Goal: Information Seeking & Learning: Learn about a topic

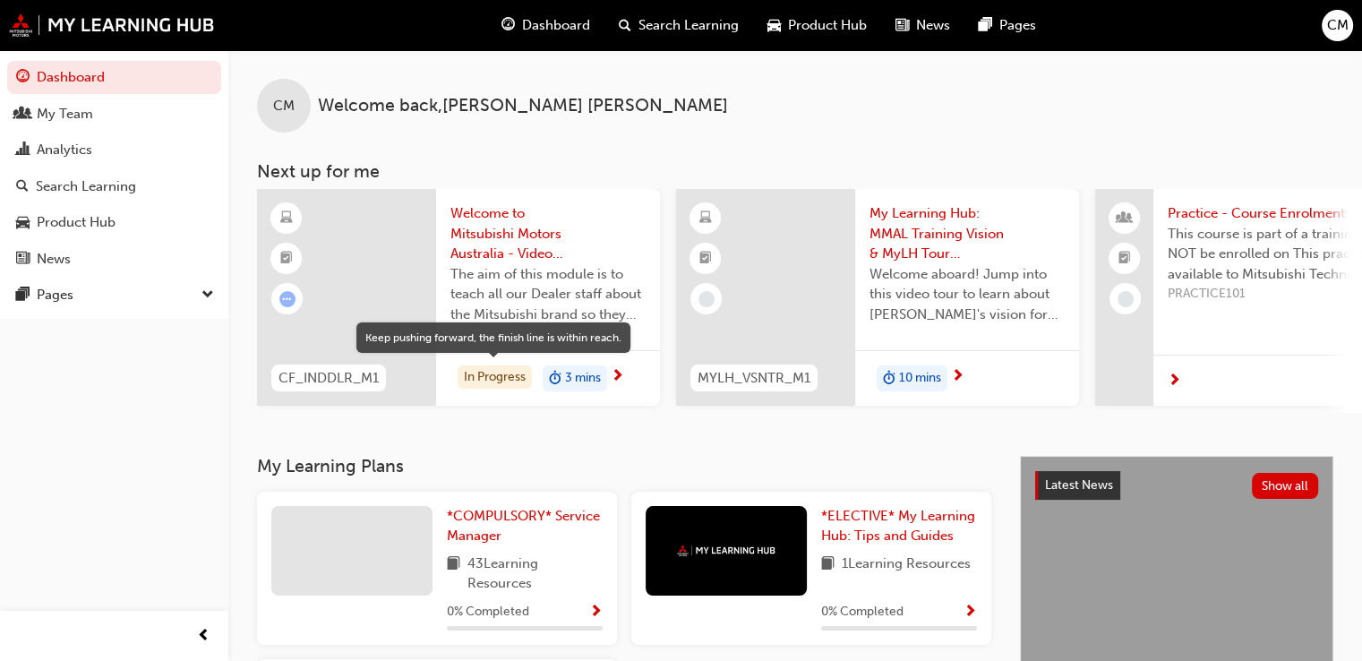
click at [484, 378] on div "In Progress" at bounding box center [495, 377] width 74 height 24
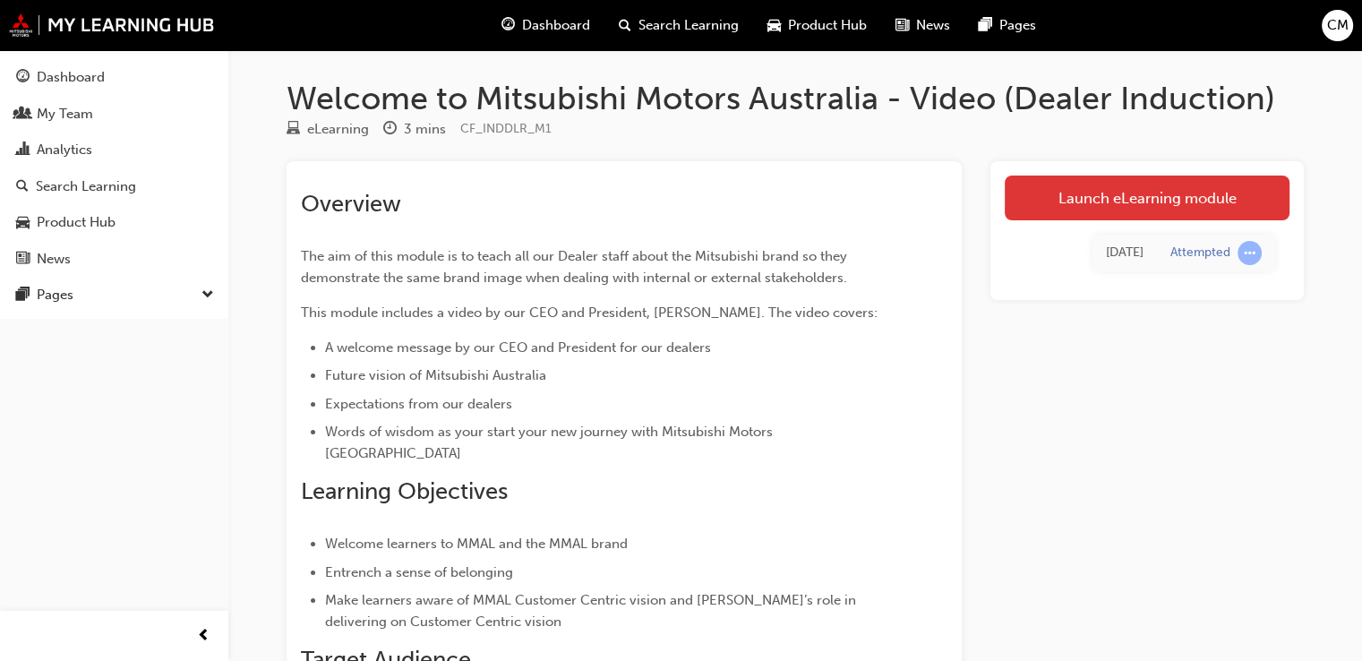
click at [1115, 202] on link "Launch eLearning module" at bounding box center [1147, 198] width 285 height 45
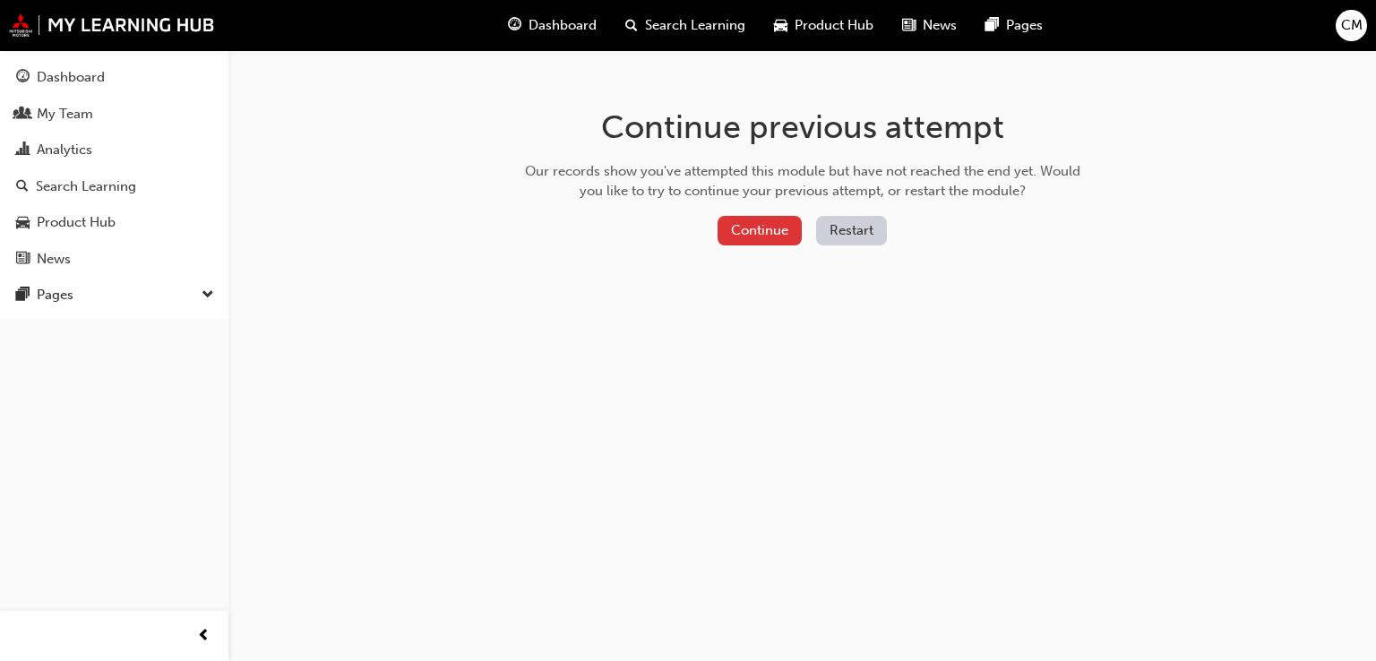
click at [768, 237] on button "Continue" at bounding box center [759, 231] width 84 height 30
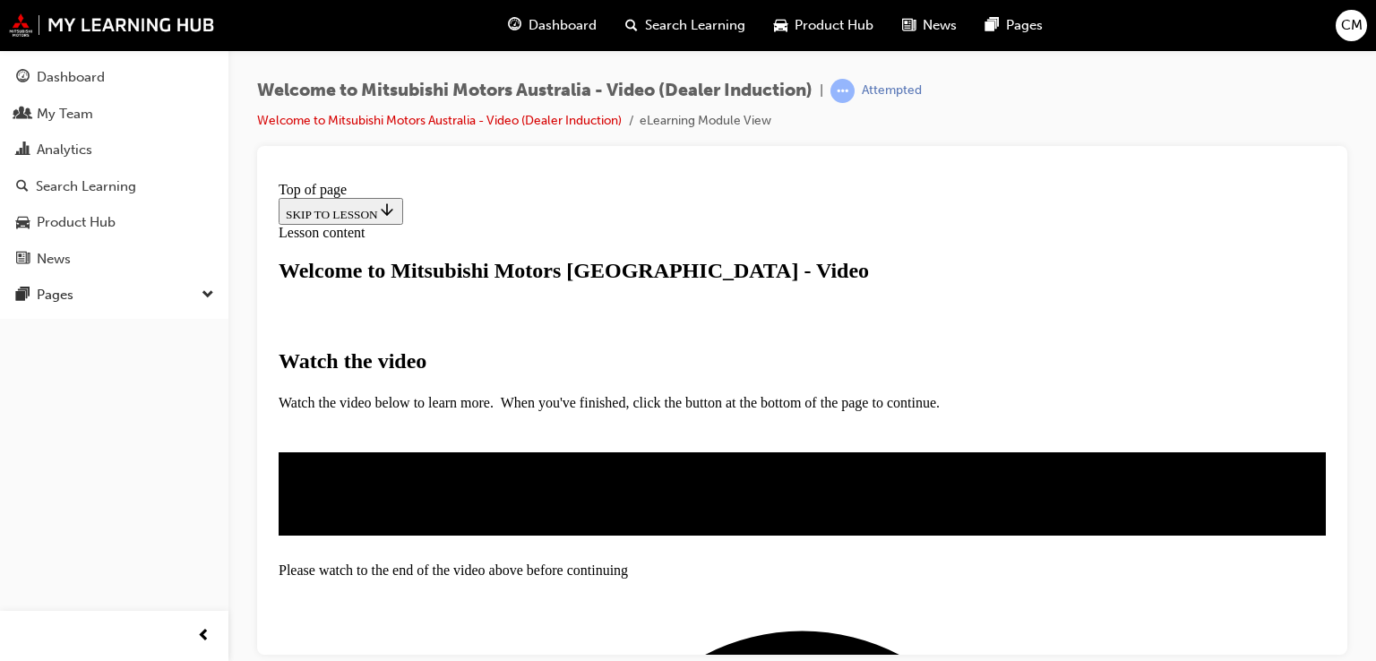
scroll to position [283, 0]
click at [322, 649] on span "Video player" at bounding box center [322, 655] width 0 height 13
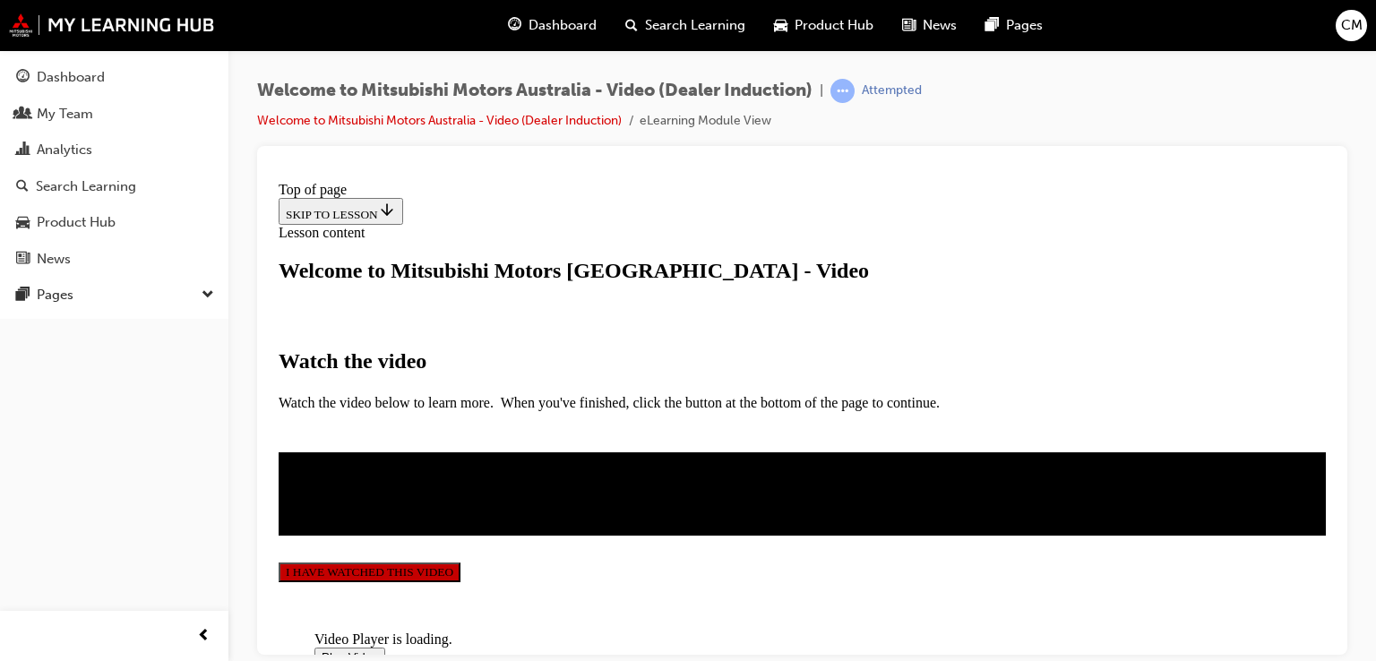
drag, startPoint x: 990, startPoint y: 628, endPoint x: 946, endPoint y: 625, distance: 44.0
click at [322, 649] on span "Video player" at bounding box center [322, 655] width 0 height 13
drag, startPoint x: 994, startPoint y: 628, endPoint x: 947, endPoint y: 631, distance: 47.5
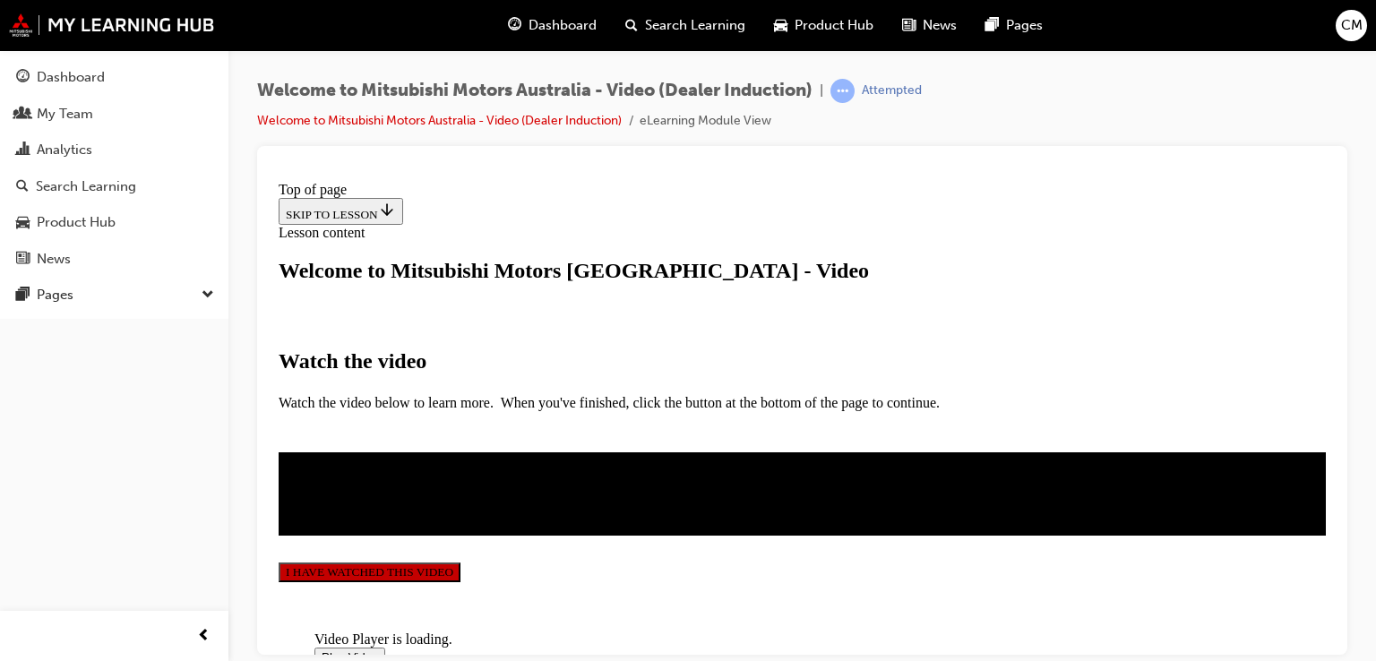
click at [322, 649] on span "Video player" at bounding box center [322, 655] width 0 height 13
drag, startPoint x: 959, startPoint y: 622, endPoint x: 358, endPoint y: 580, distance: 602.5
click at [1160, 569] on section "Watch the video Watch the video below to learn more. When you've finished, clic…" at bounding box center [802, 454] width 1047 height 308
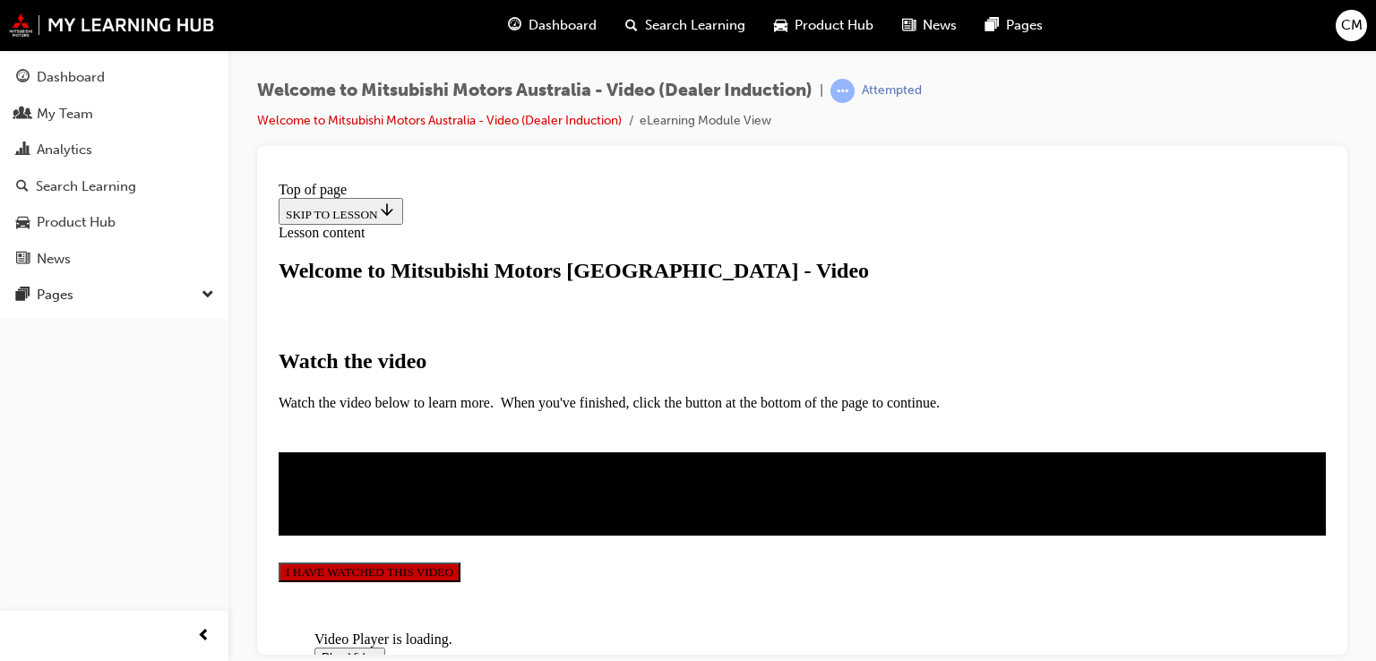
click at [460, 562] on button "I HAVE WATCHED THIS VIDEO" at bounding box center [370, 572] width 182 height 20
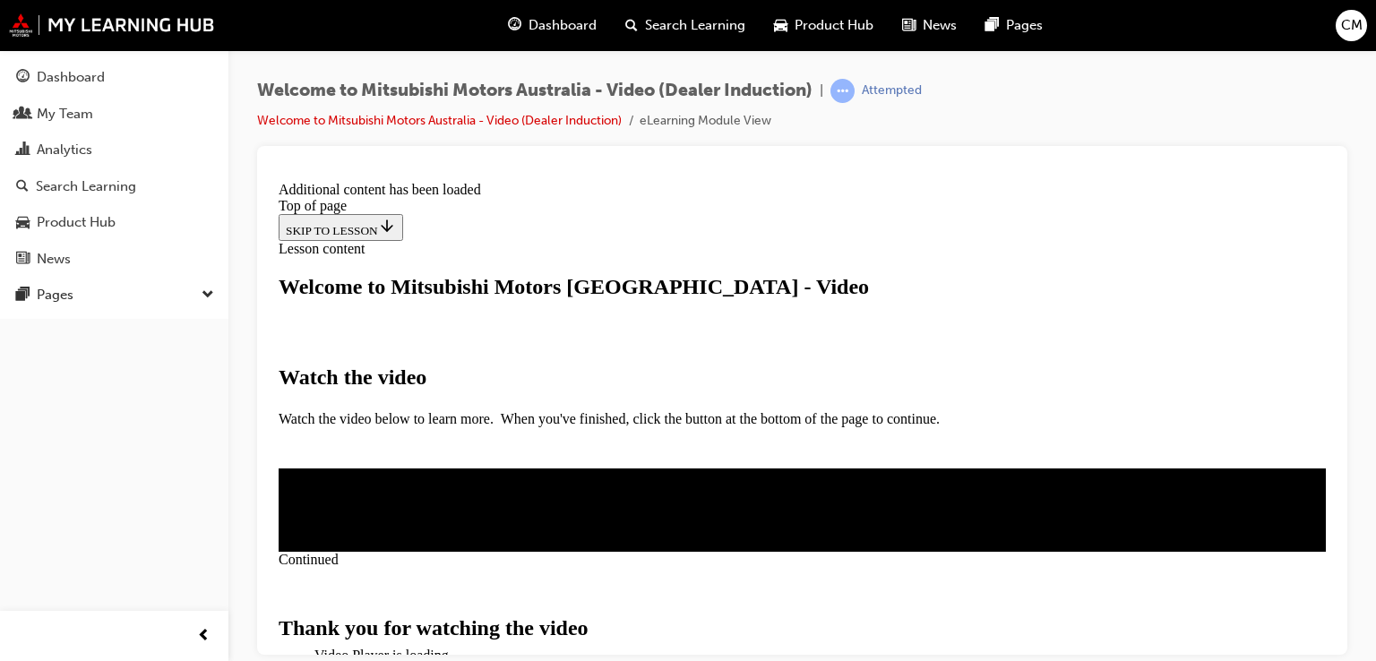
scroll to position [724, 0]
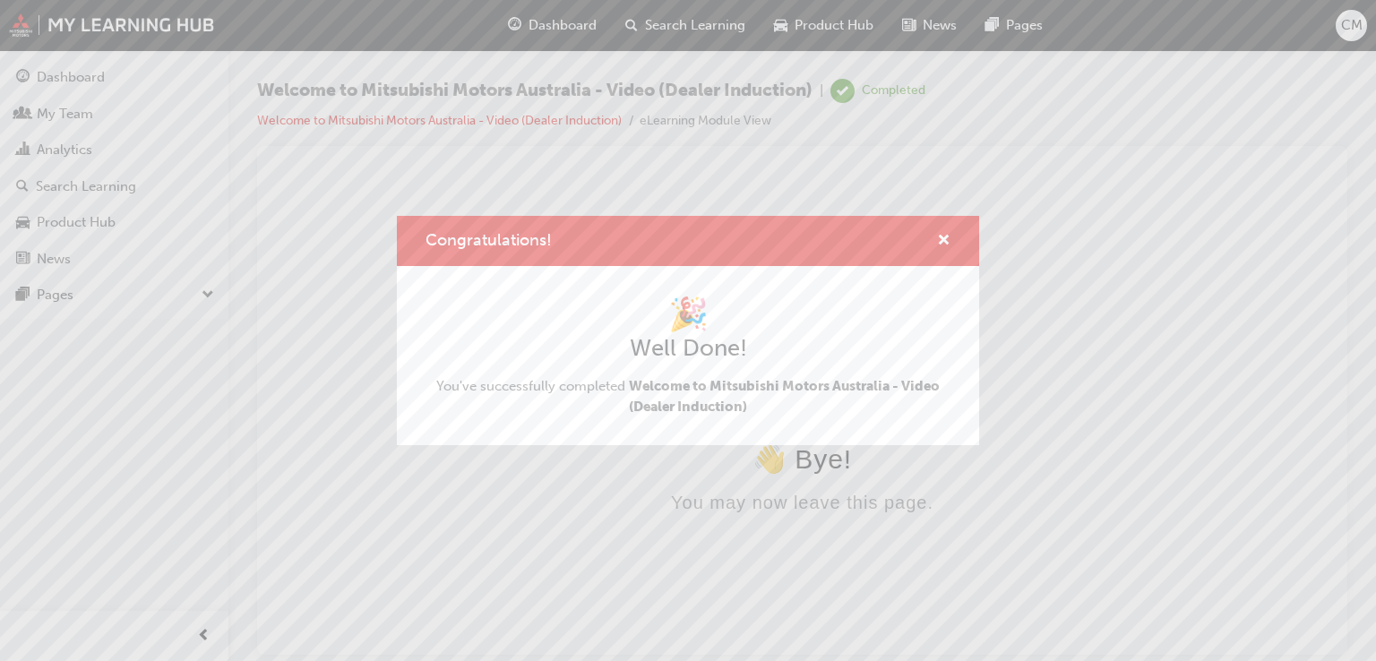
scroll to position [0, 0]
click at [942, 245] on span "cross-icon" at bounding box center [943, 242] width 13 height 16
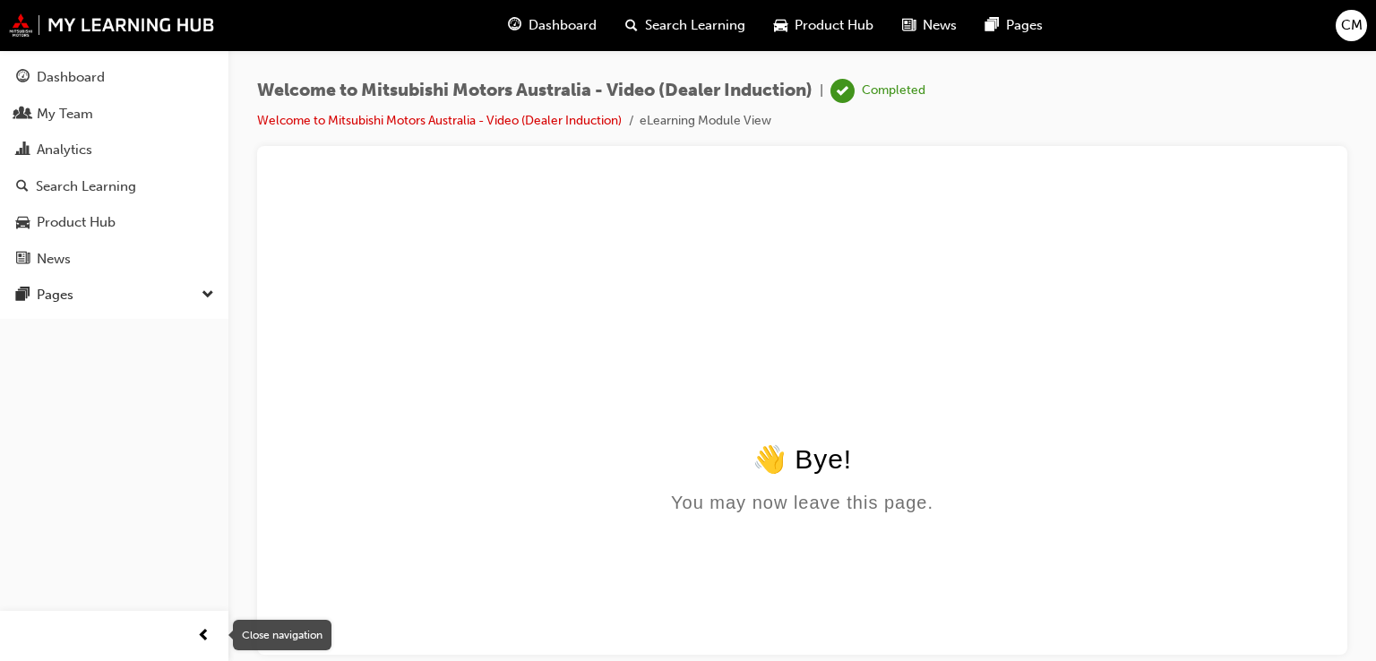
click at [201, 626] on span "prev-icon" at bounding box center [203, 636] width 13 height 22
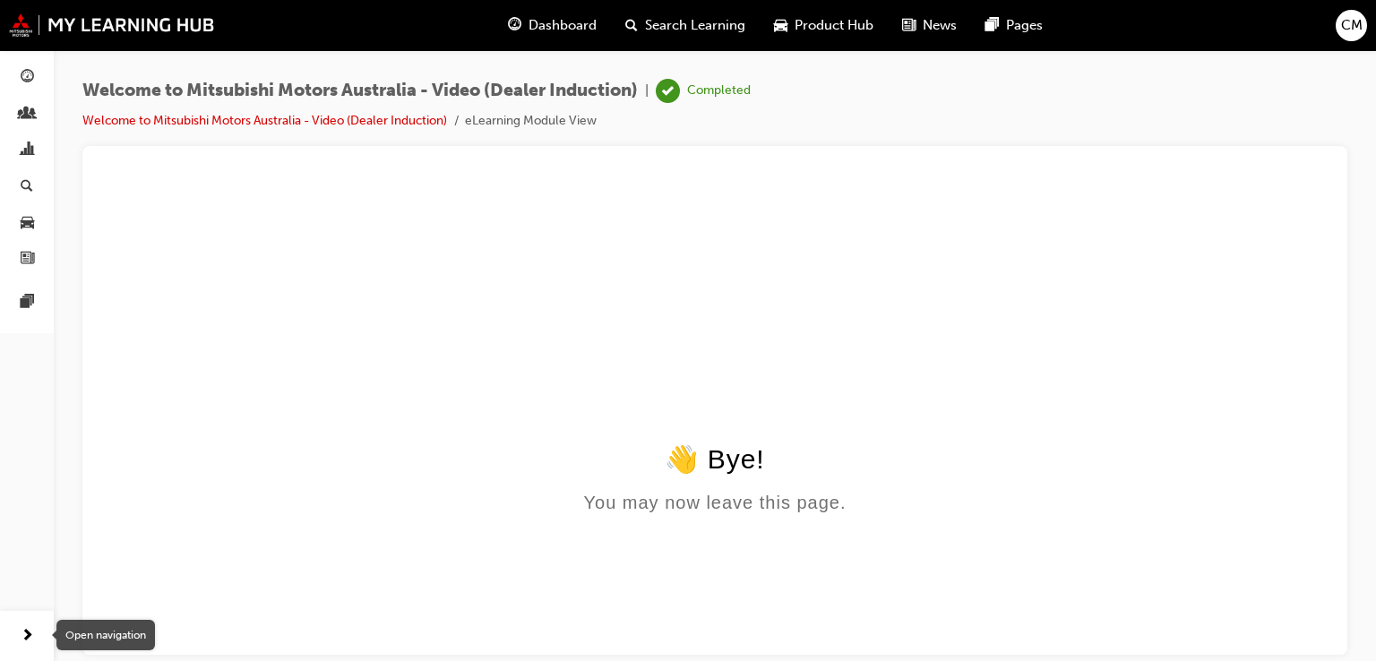
click at [25, 636] on span "next-icon" at bounding box center [27, 636] width 13 height 22
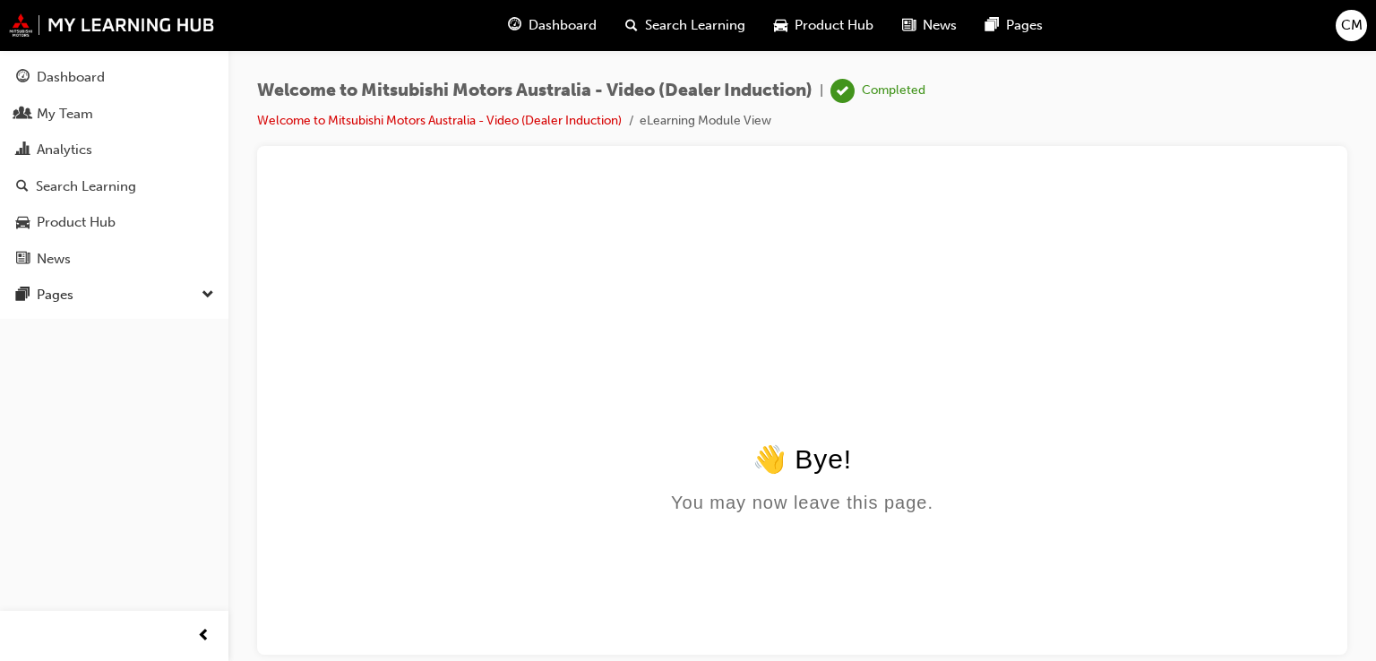
click at [571, 26] on span "Dashboard" at bounding box center [562, 25] width 68 height 21
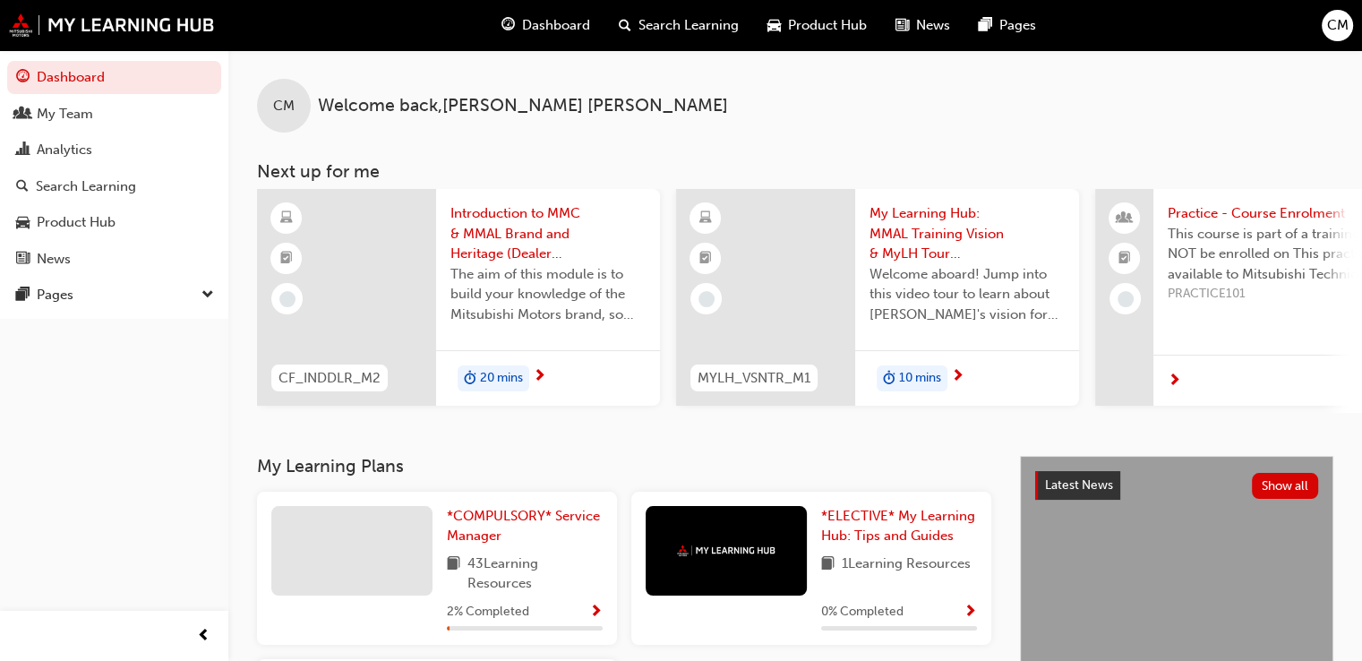
click at [502, 377] on span "20 mins" at bounding box center [501, 378] width 43 height 21
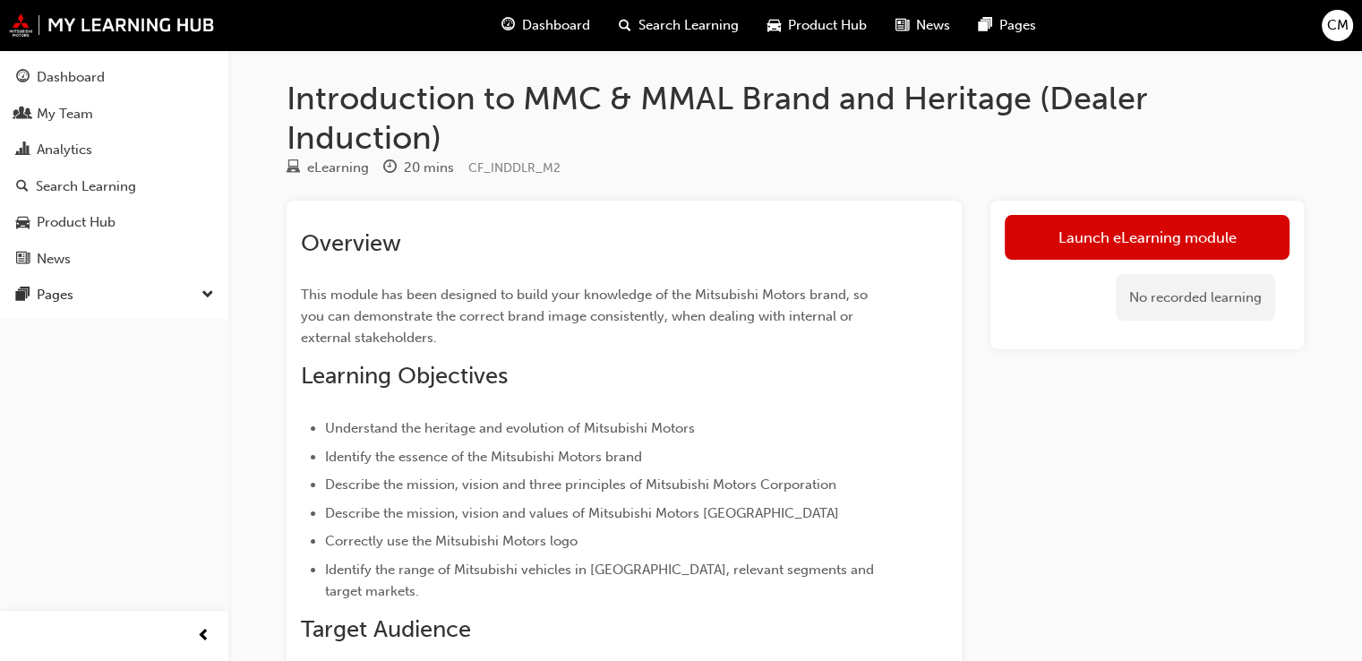
drag, startPoint x: 1156, startPoint y: 243, endPoint x: 1064, endPoint y: 439, distance: 216.8
click at [1064, 439] on div "Launch eLearning module No recorded learning" at bounding box center [1147, 540] width 313 height 679
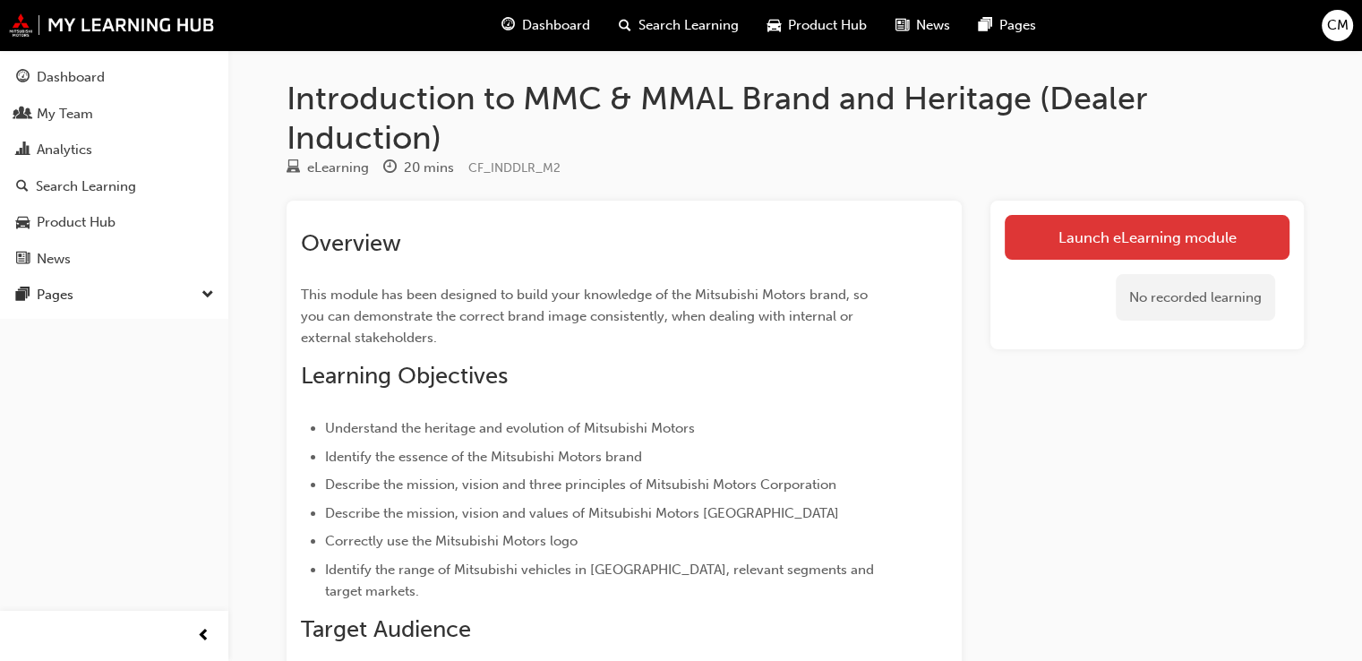
click at [1104, 233] on link "Launch eLearning module" at bounding box center [1147, 237] width 285 height 45
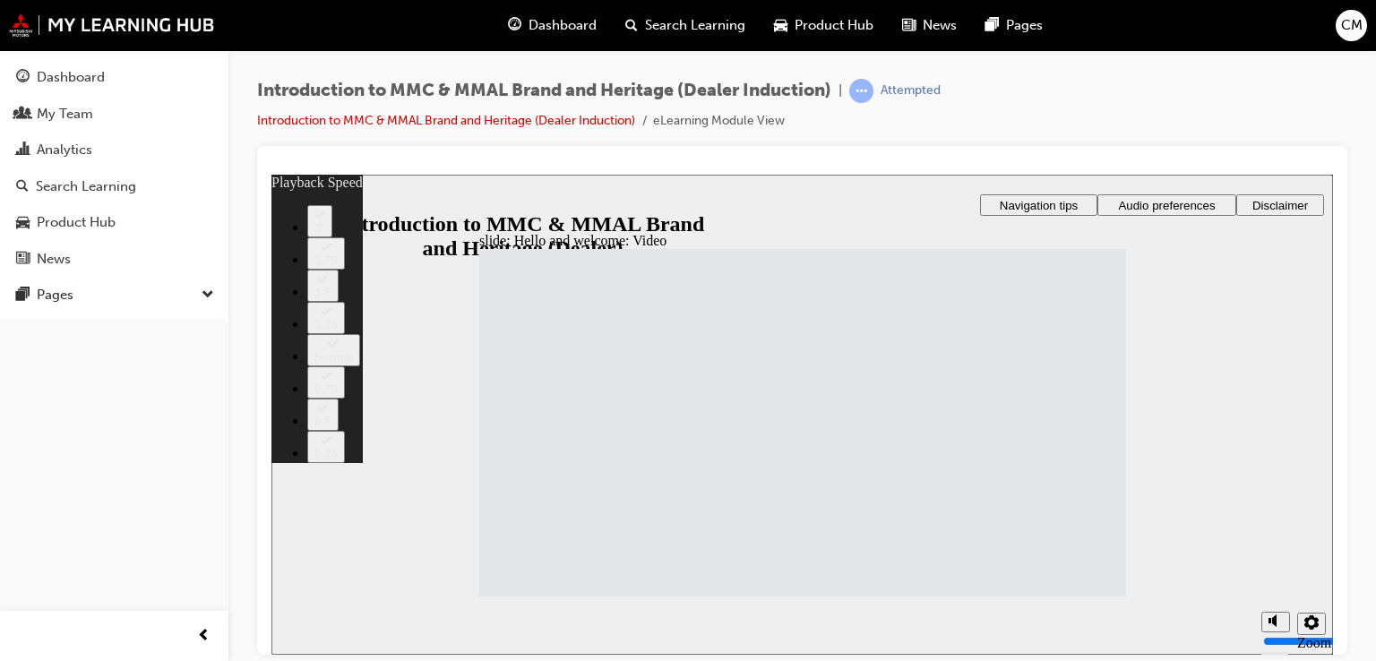
type input "33"
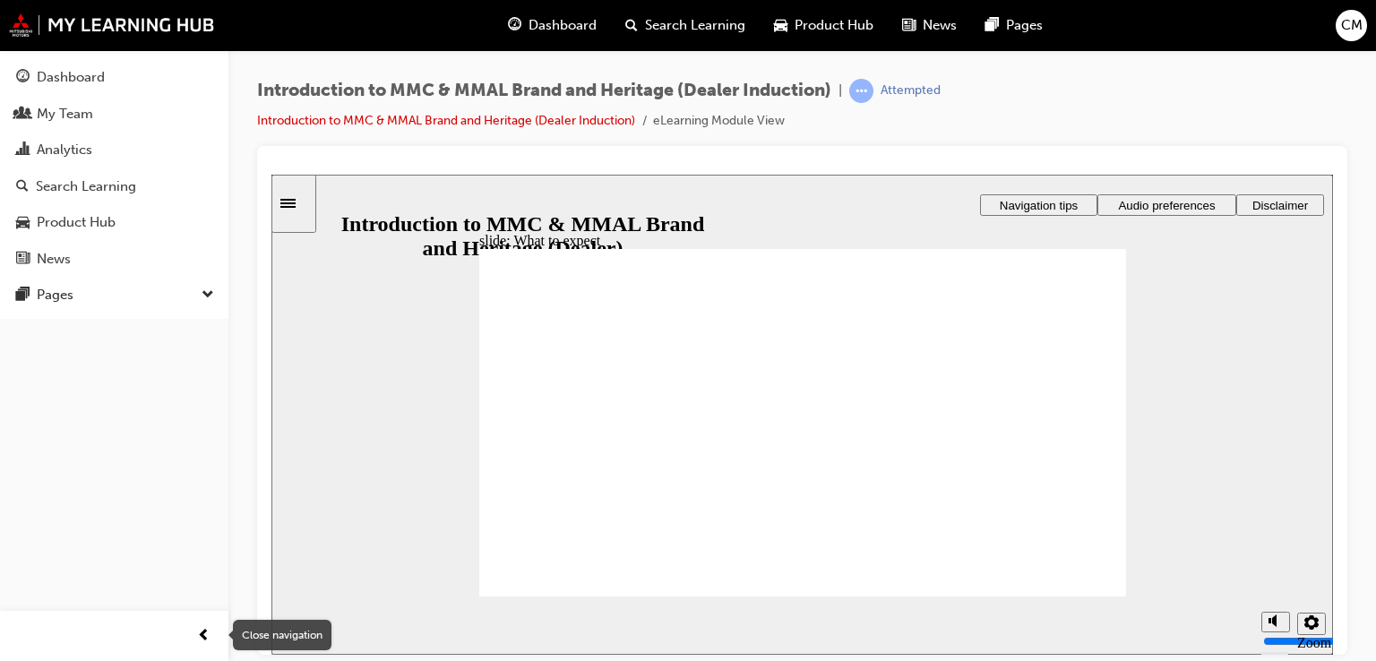
click at [204, 631] on span "prev-icon" at bounding box center [203, 636] width 13 height 22
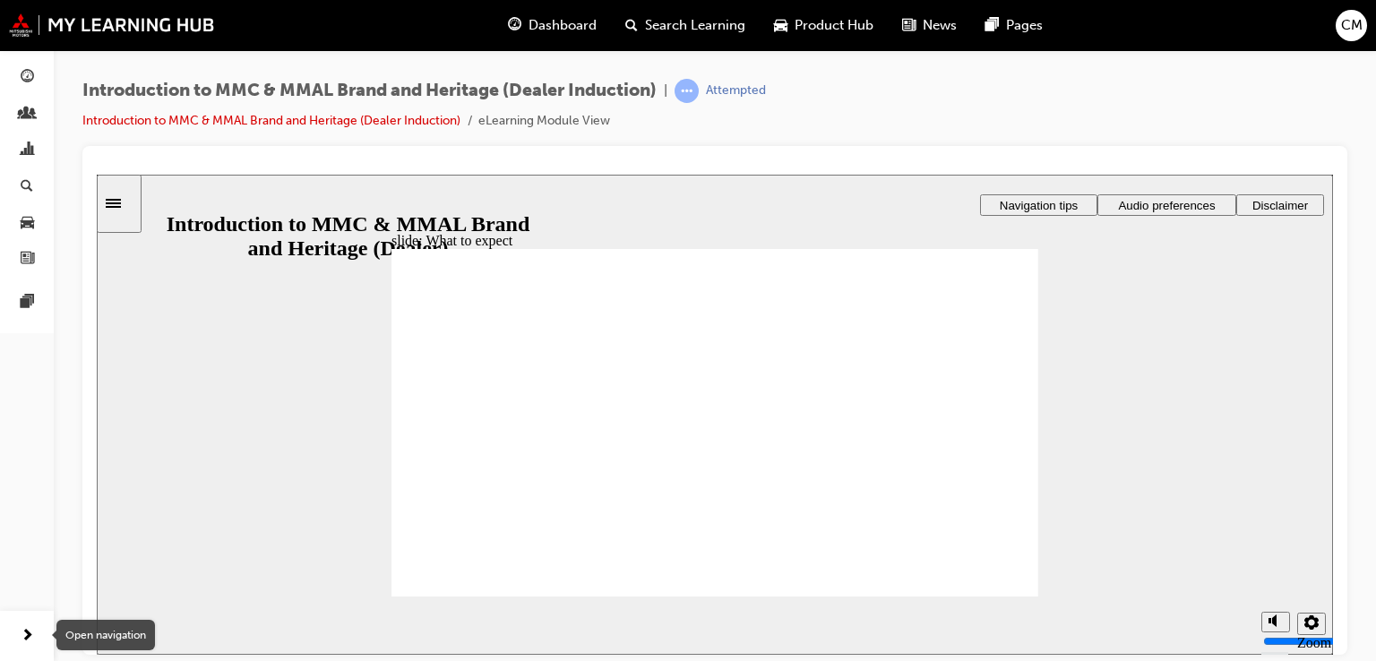
click at [21, 632] on span "next-icon" at bounding box center [27, 636] width 13 height 22
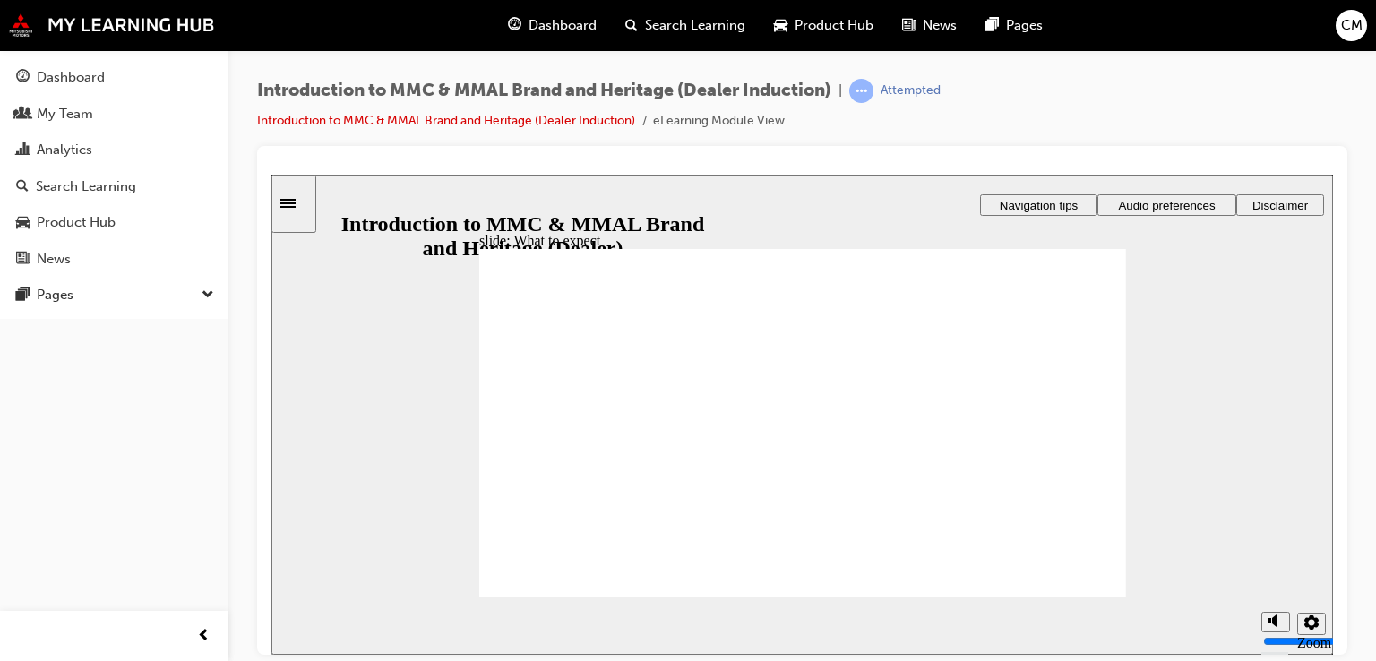
click at [580, 21] on span "Dashboard" at bounding box center [562, 25] width 68 height 21
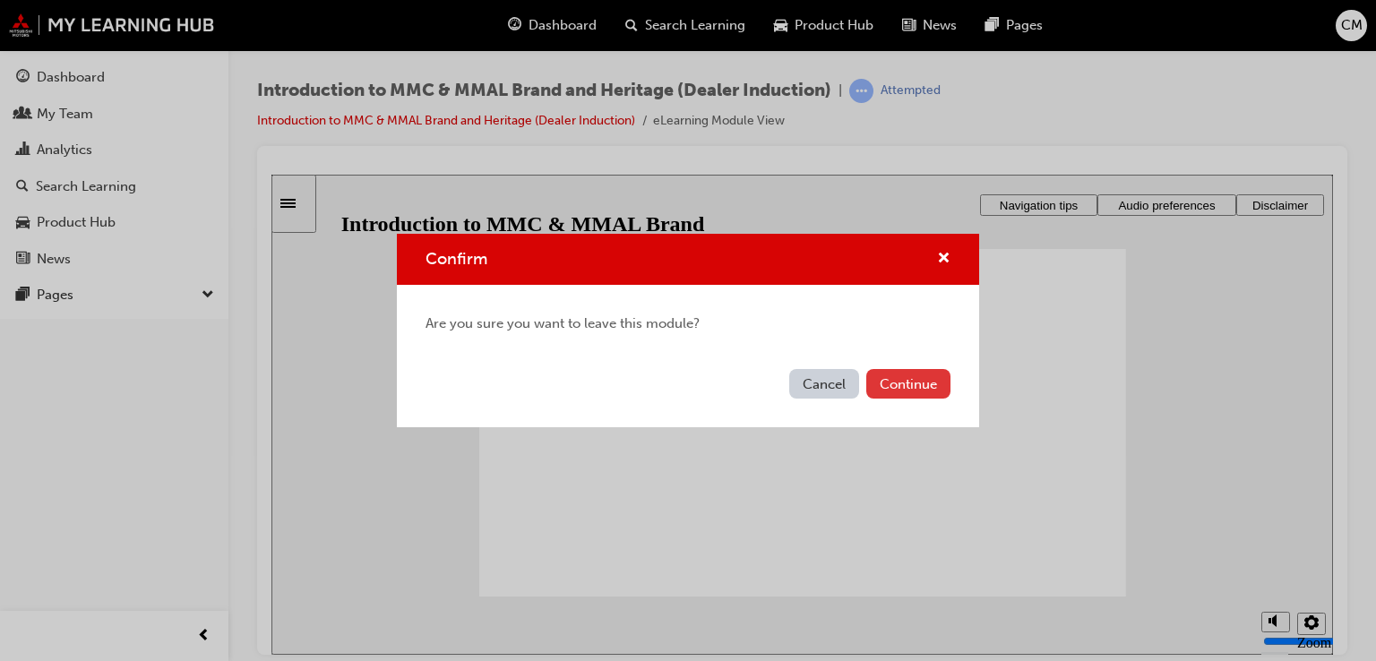
click at [900, 390] on button "Continue" at bounding box center [908, 384] width 84 height 30
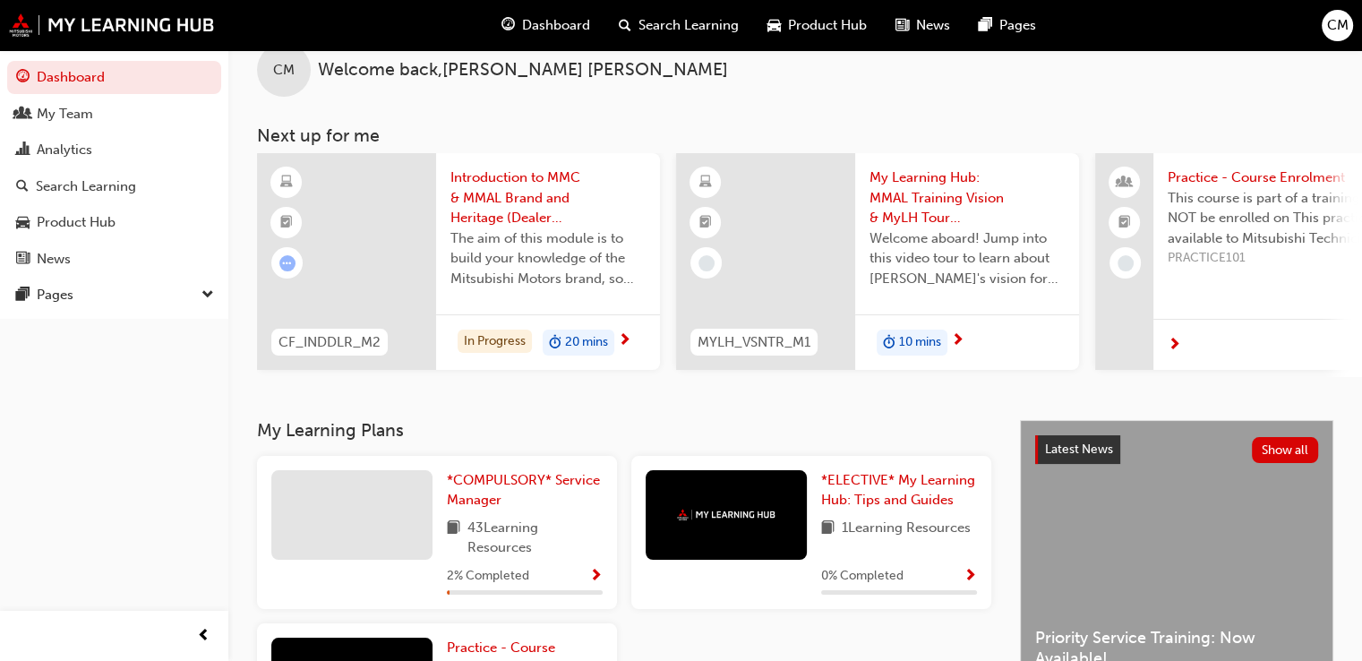
scroll to position [33, 0]
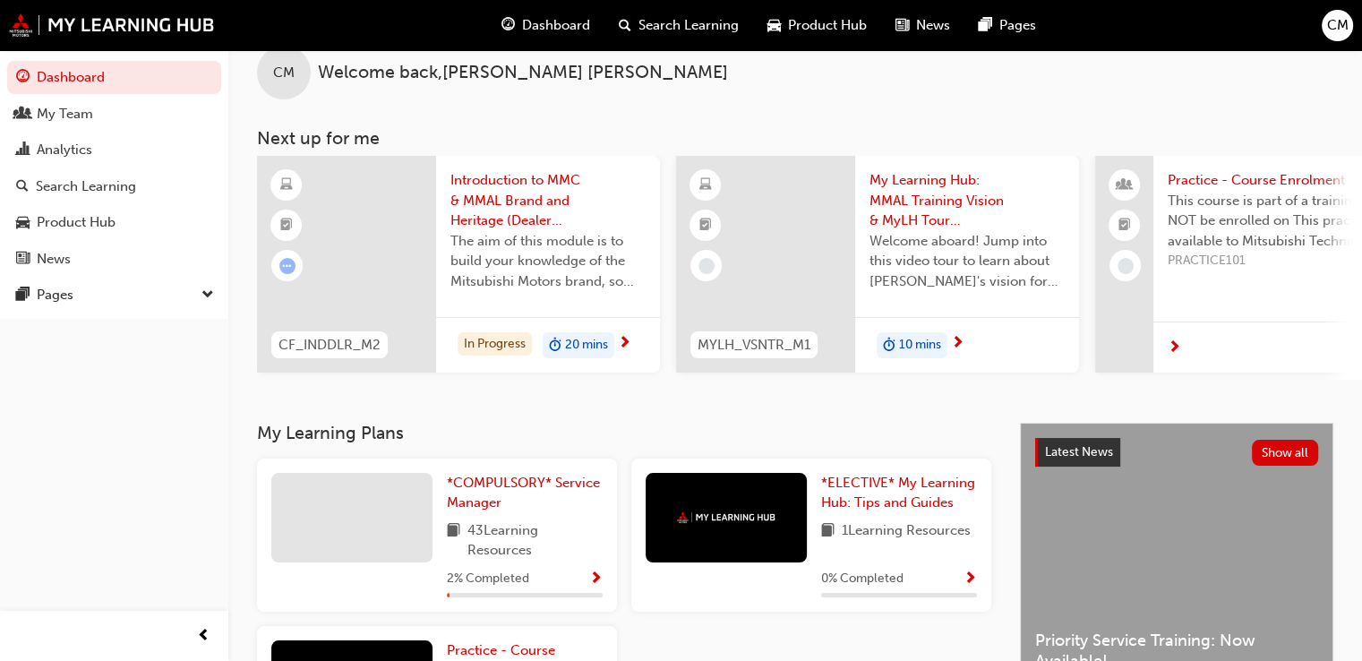
click at [915, 345] on span "10 mins" at bounding box center [920, 345] width 42 height 21
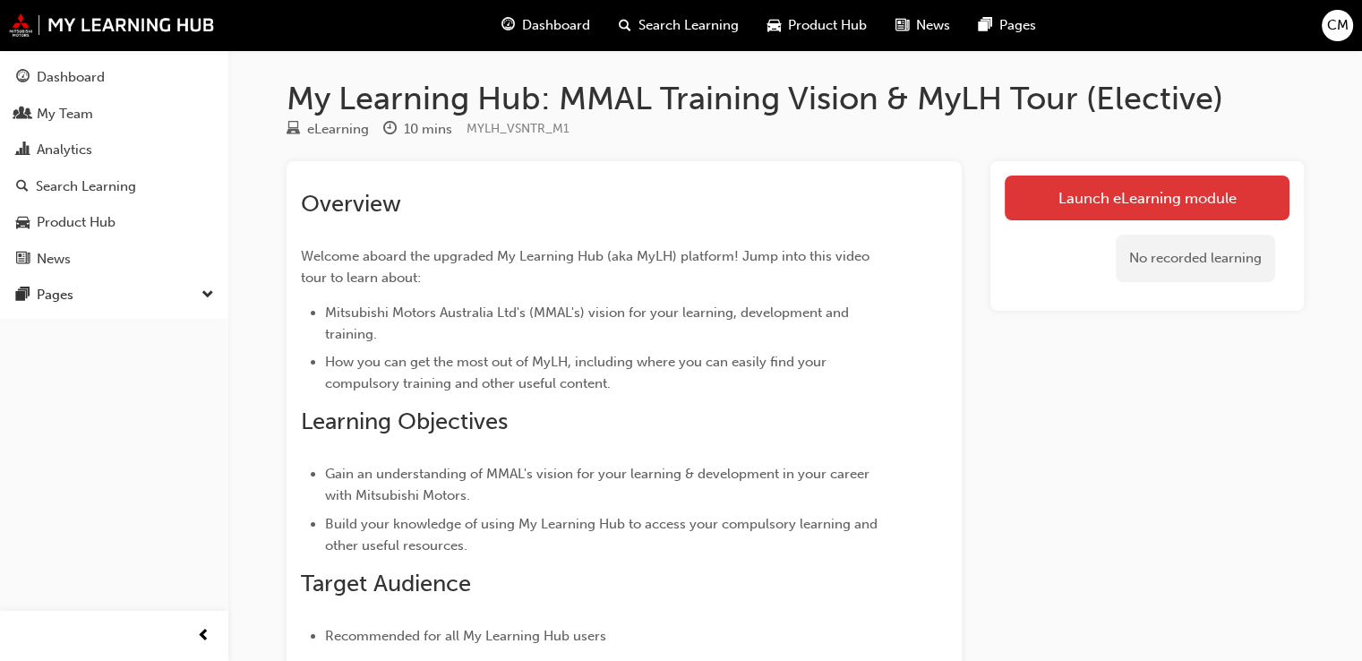
click at [1096, 194] on link "Launch eLearning module" at bounding box center [1147, 198] width 285 height 45
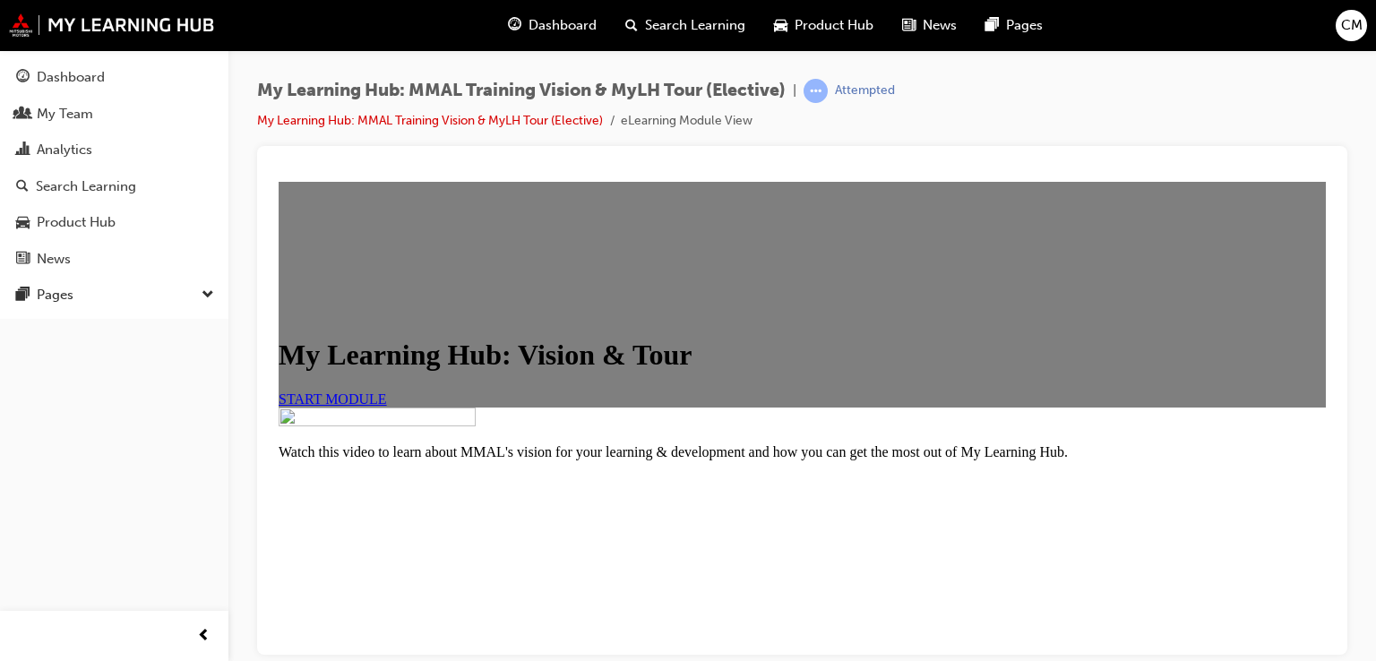
scroll to position [166, 0]
click at [387, 391] on span "START MODULE" at bounding box center [333, 398] width 108 height 15
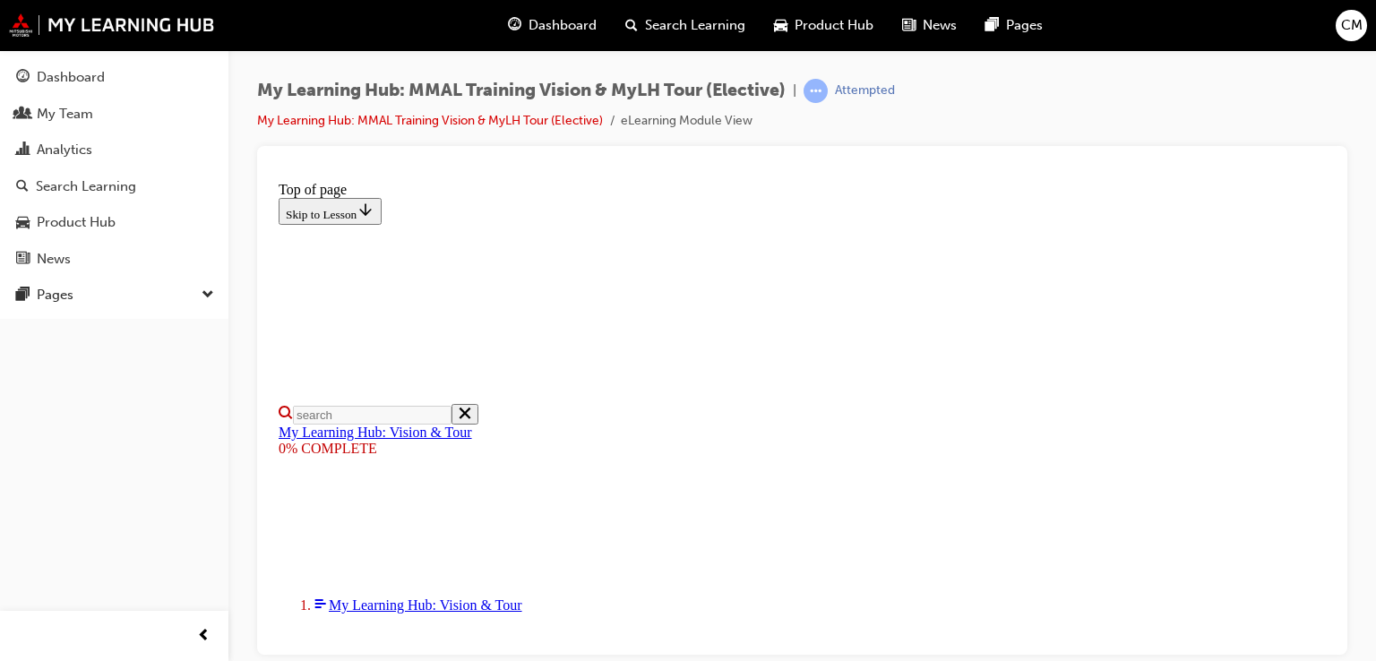
scroll to position [213, 0]
click at [203, 631] on span "prev-icon" at bounding box center [203, 636] width 13 height 22
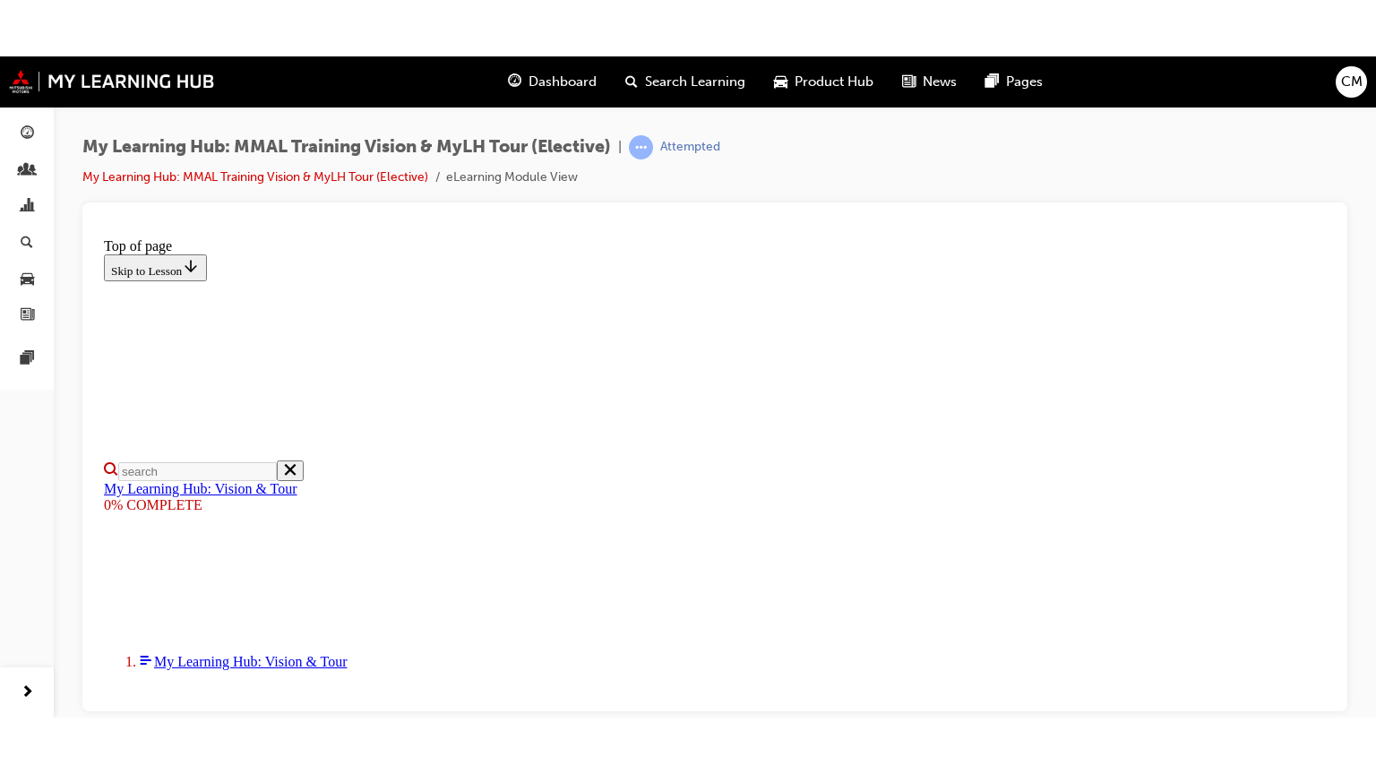
scroll to position [373, 0]
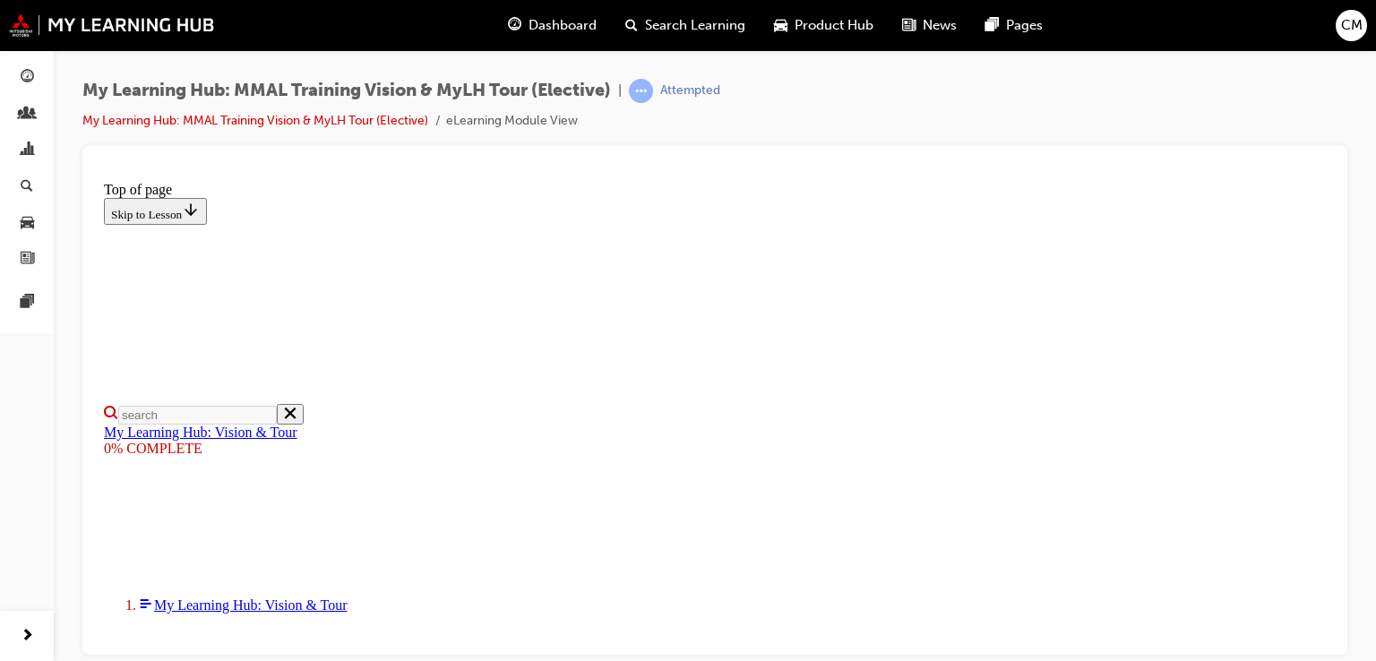
drag, startPoint x: 1143, startPoint y: 590, endPoint x: 1240, endPoint y: 842, distance: 269.6
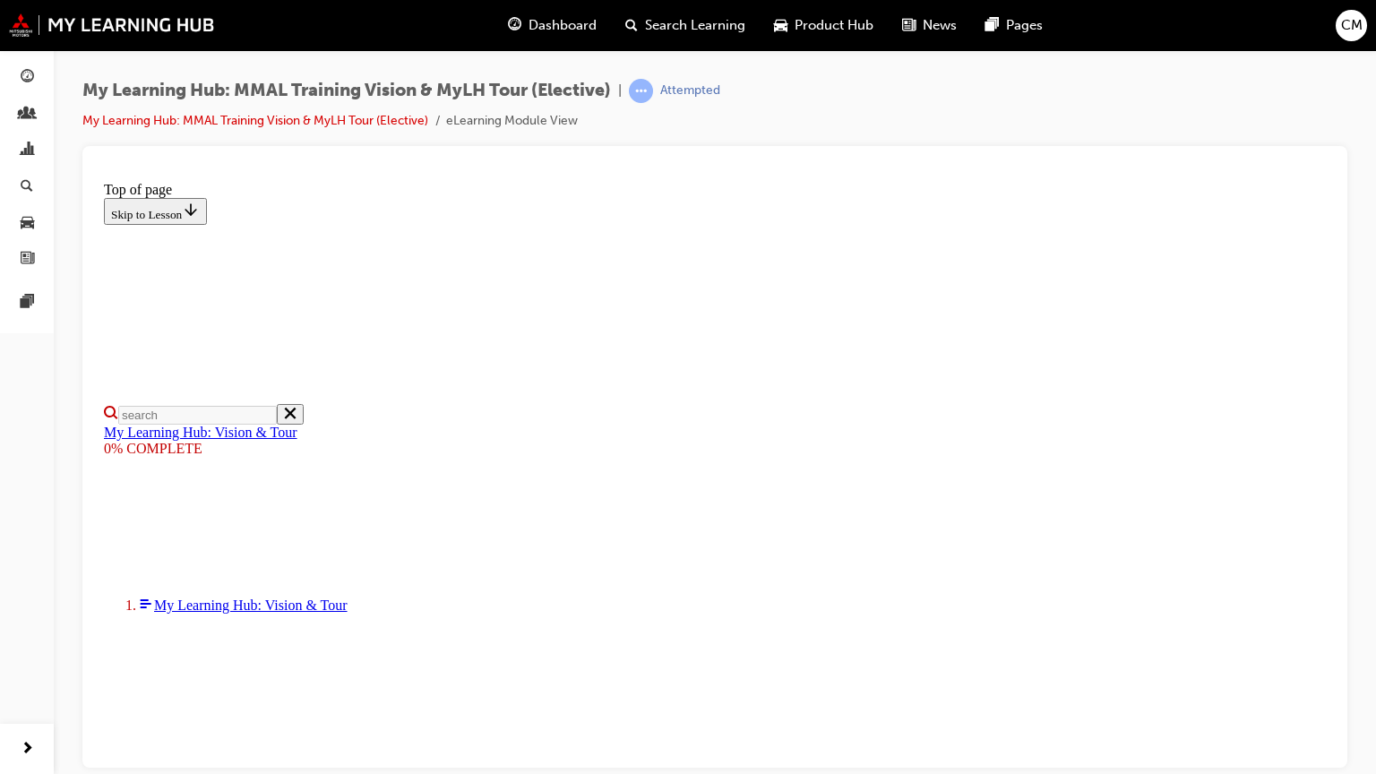
scroll to position [286, 0]
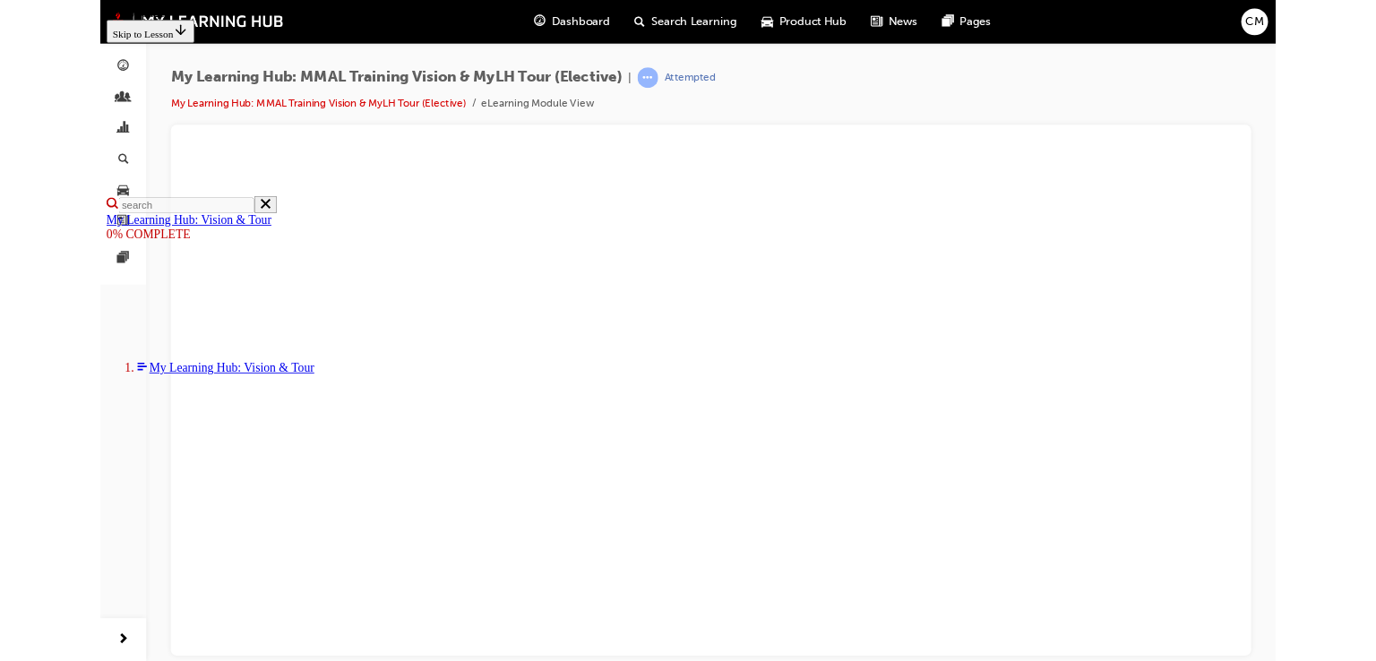
scroll to position [283, 0]
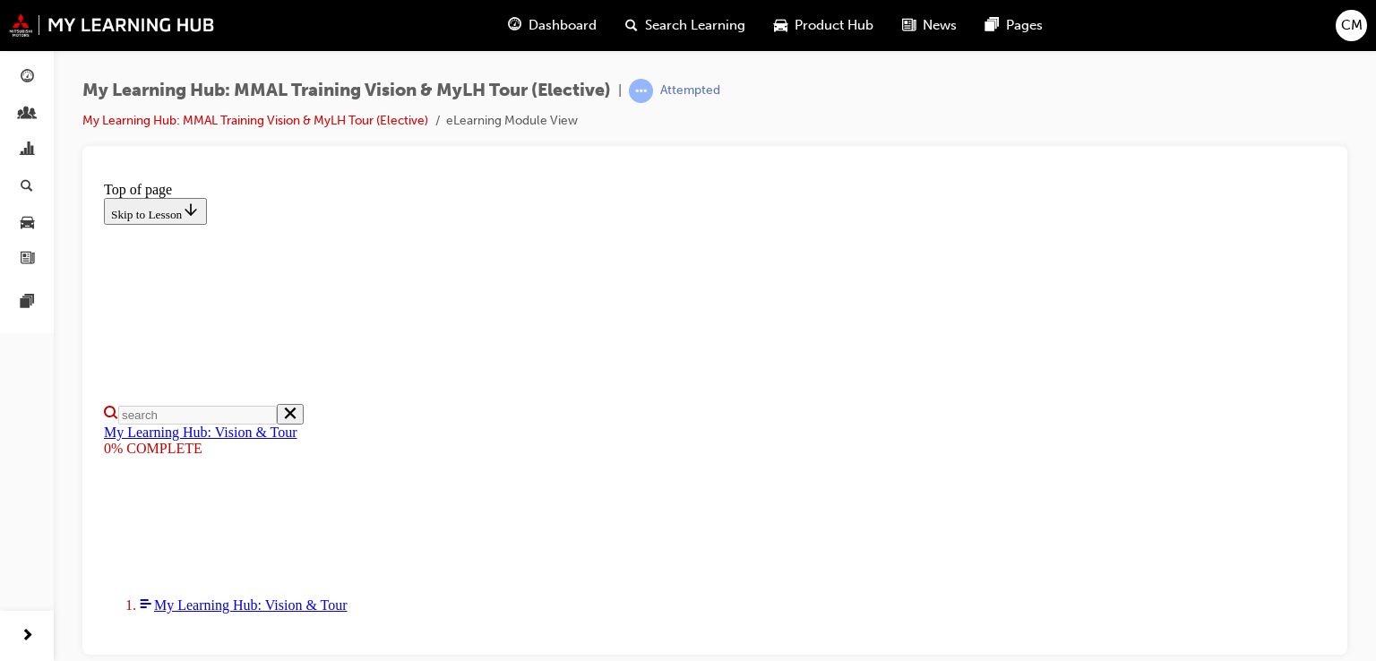
scroll to position [577, 0]
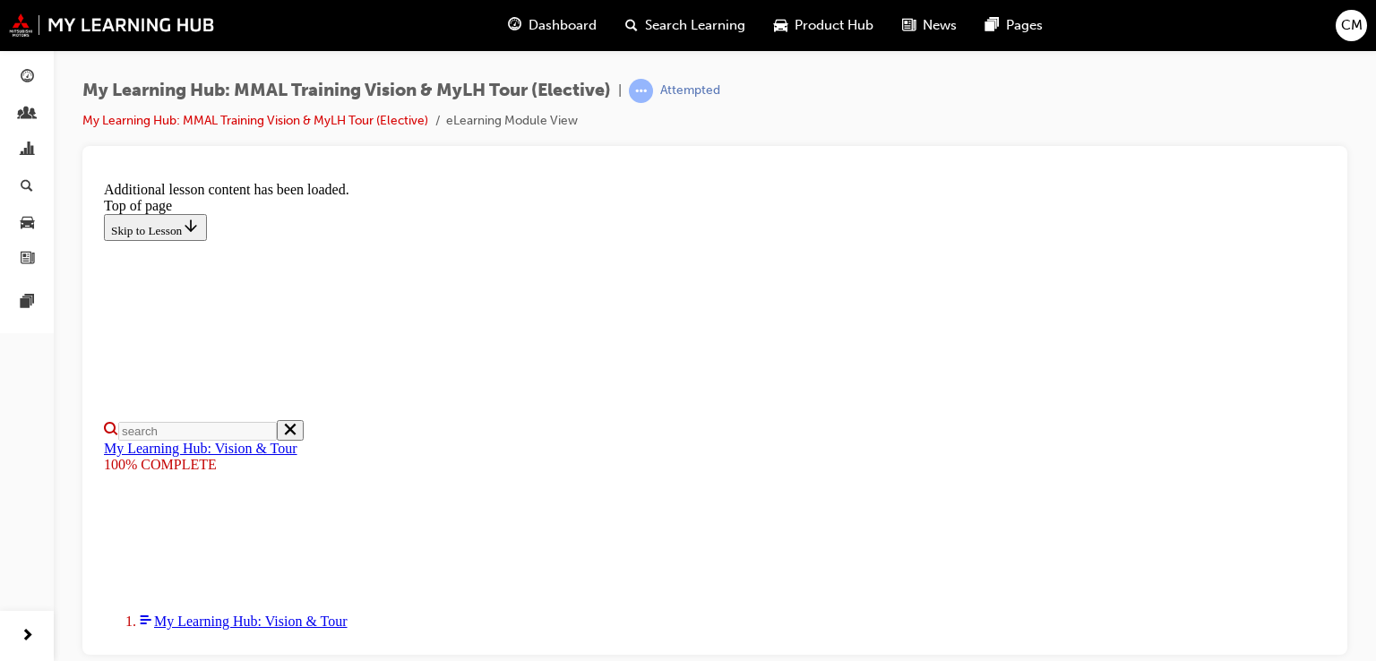
scroll to position [724, 0]
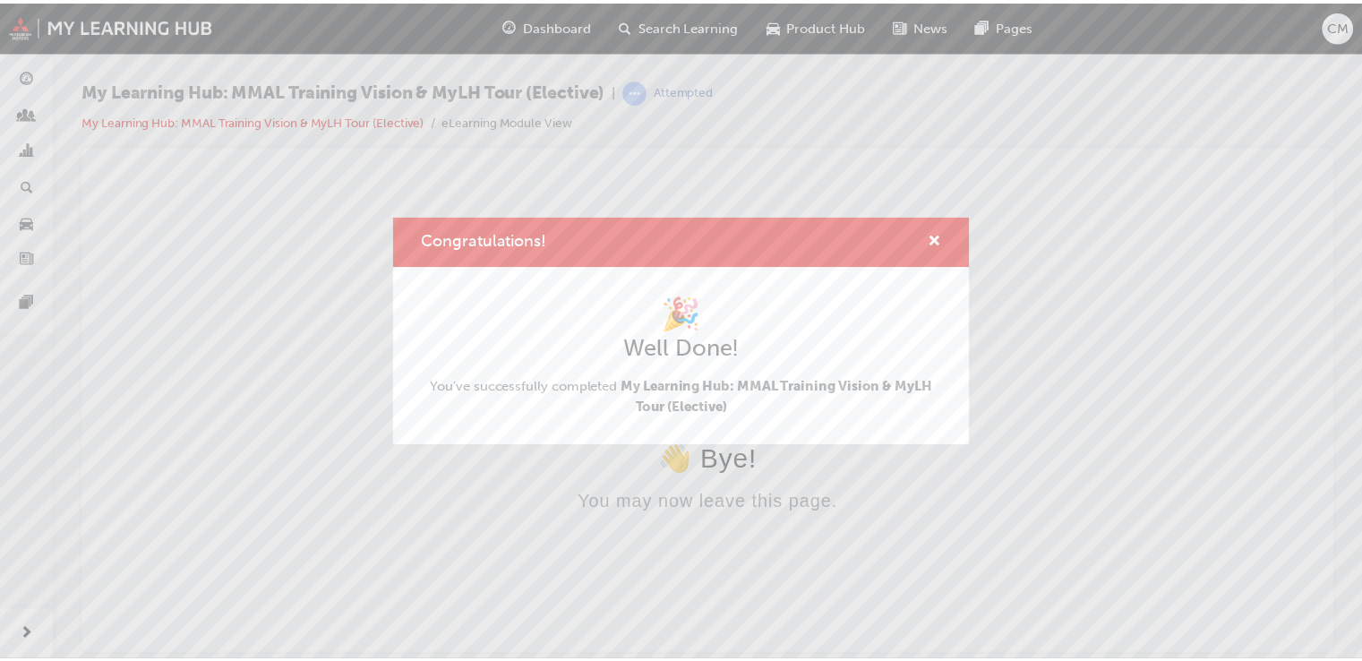
scroll to position [0, 0]
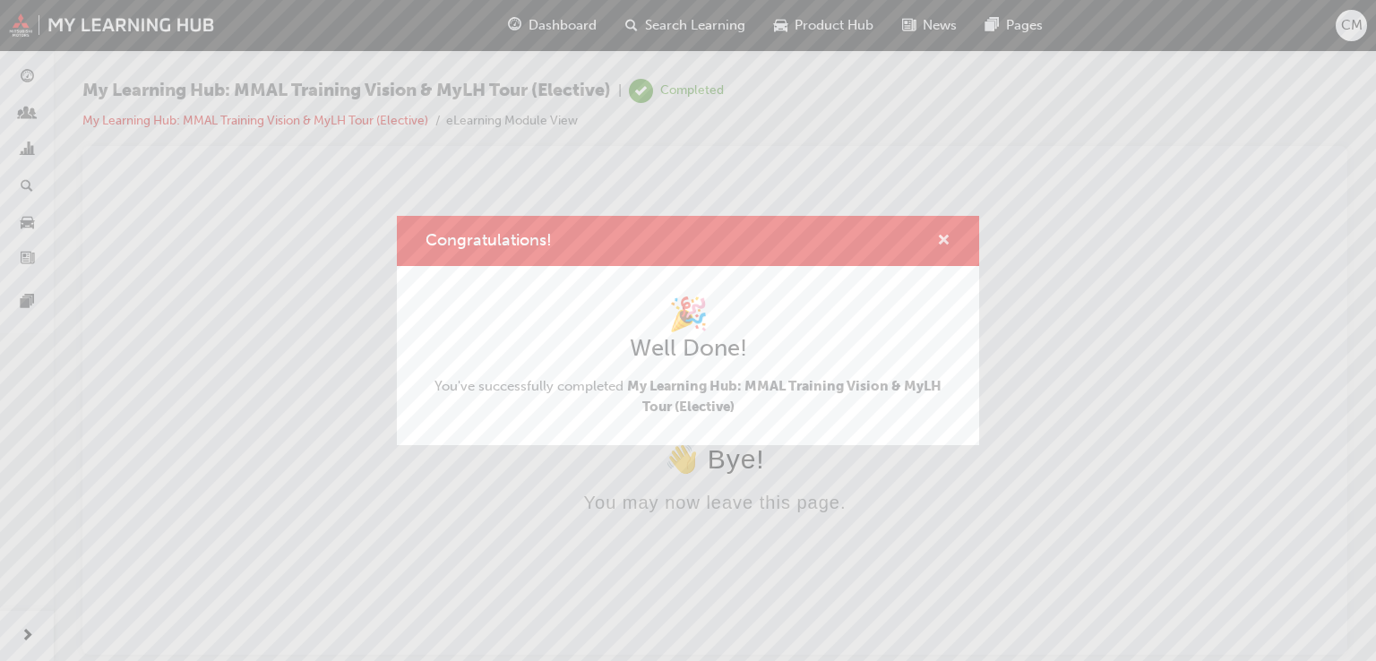
click at [946, 241] on span "cross-icon" at bounding box center [943, 242] width 13 height 16
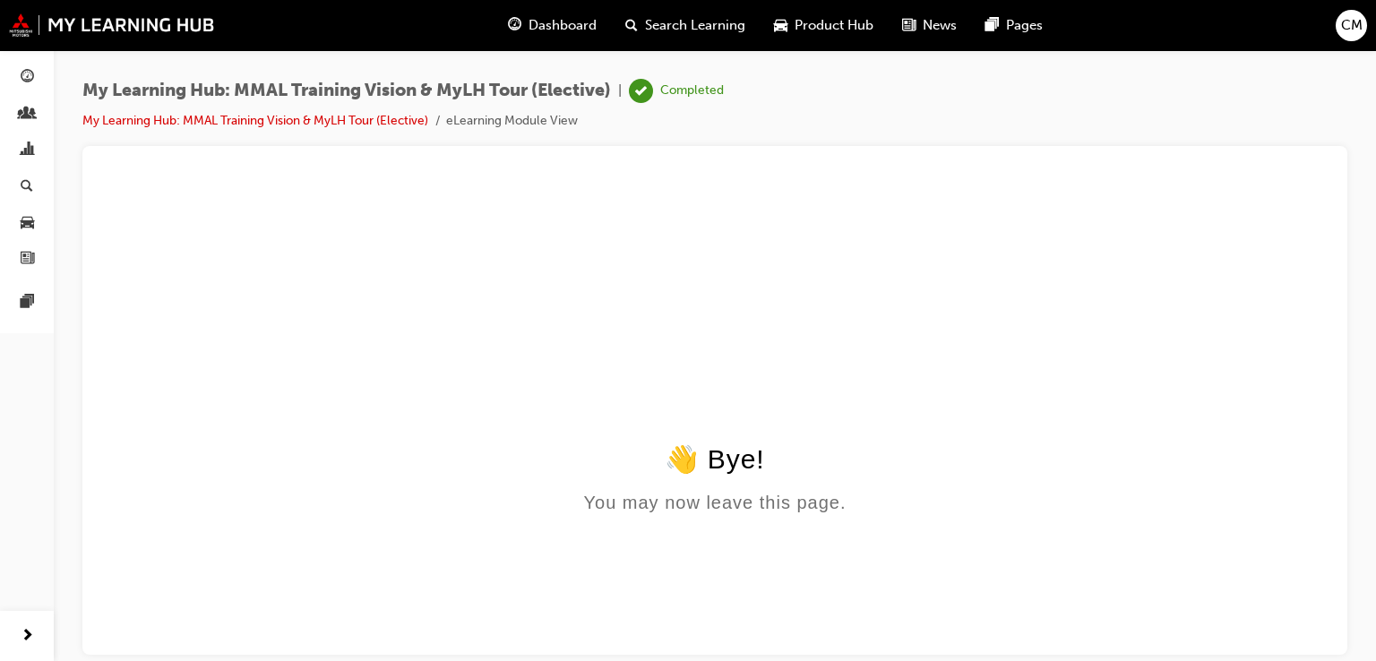
click at [560, 22] on span "Dashboard" at bounding box center [562, 25] width 68 height 21
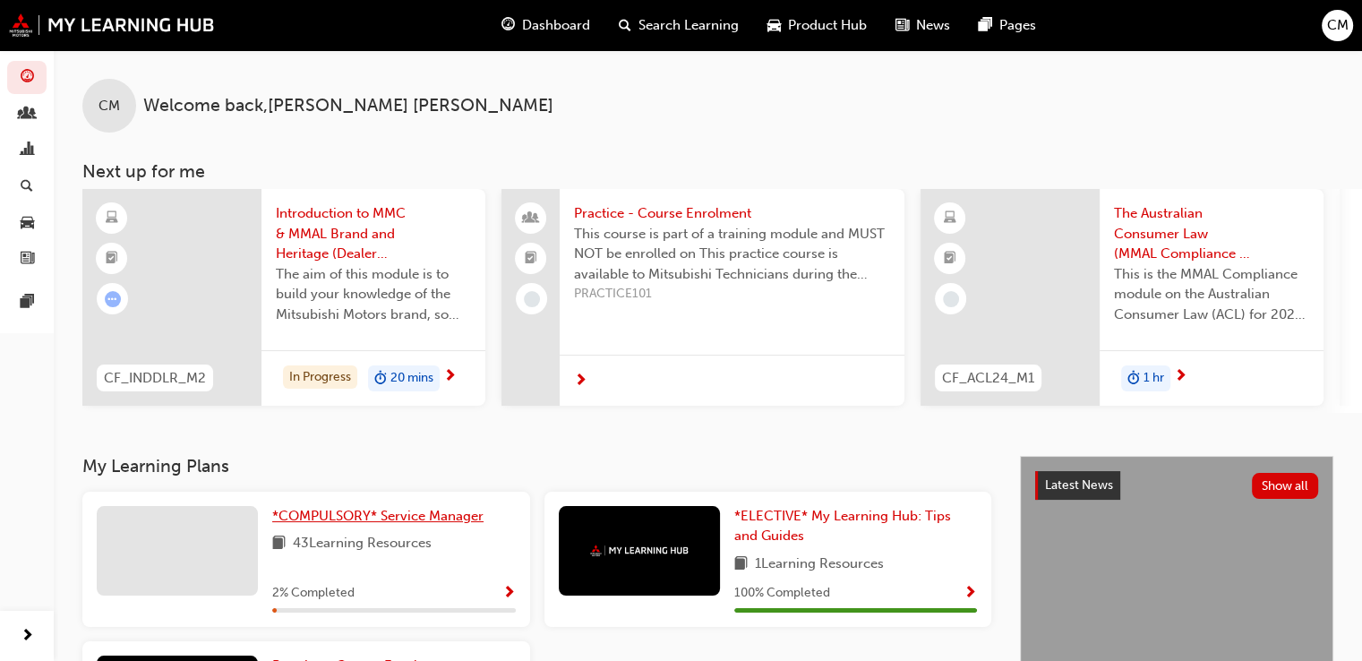
click at [308, 519] on span "*COMPULSORY* Service Manager" at bounding box center [377, 516] width 211 height 16
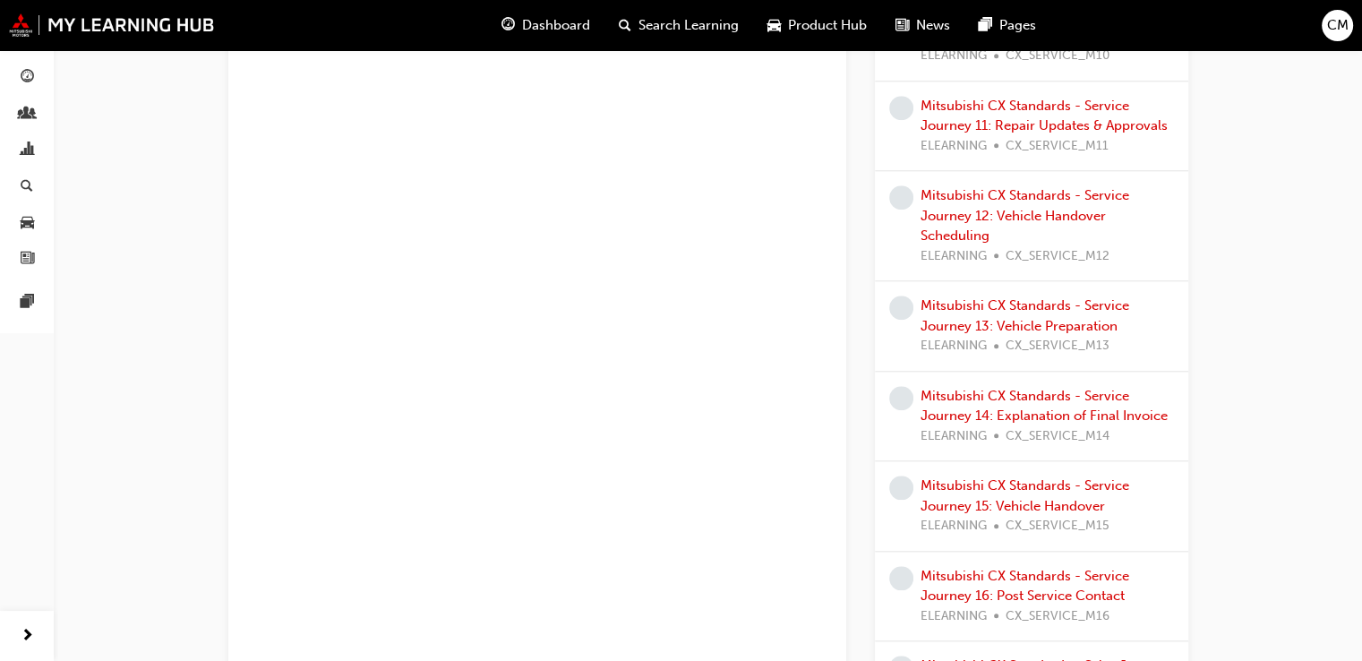
scroll to position [1748, 0]
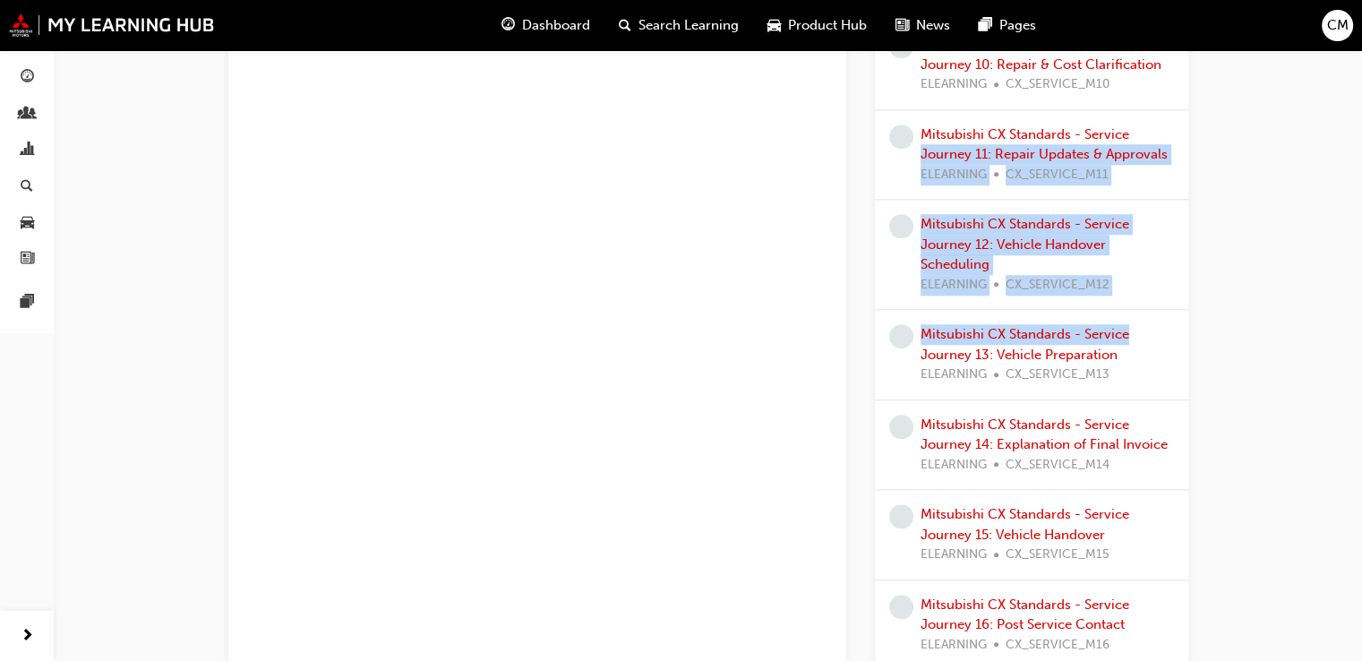
drag, startPoint x: 1308, startPoint y: 310, endPoint x: 1337, endPoint y: 137, distance: 175.4
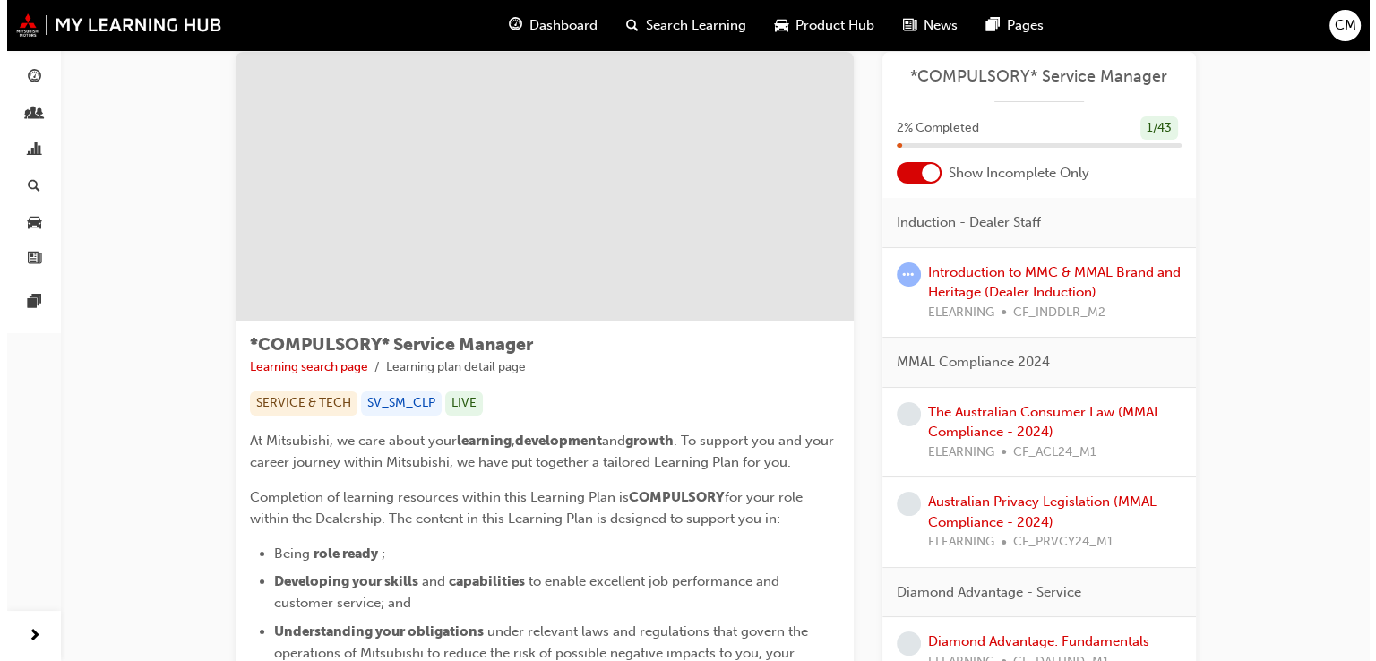
scroll to position [0, 0]
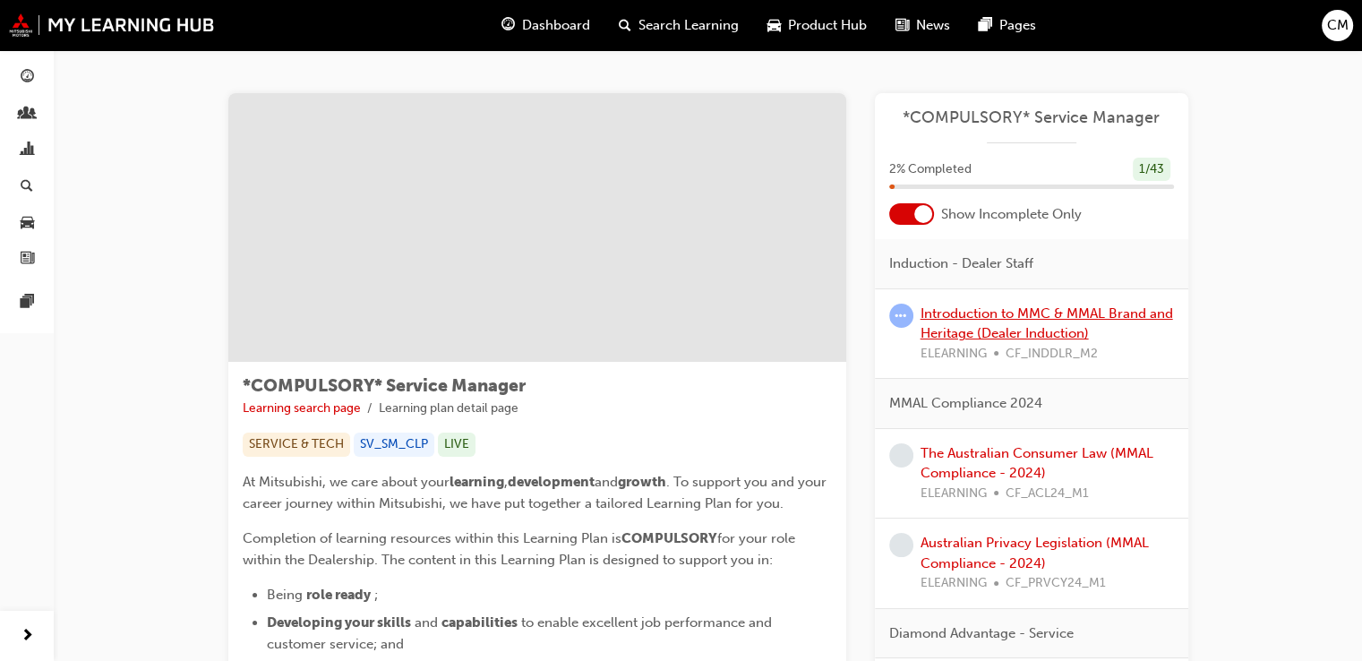
click at [954, 318] on link "Introduction to MMC & MMAL Brand and Heritage (Dealer Induction)" at bounding box center [1047, 323] width 253 height 37
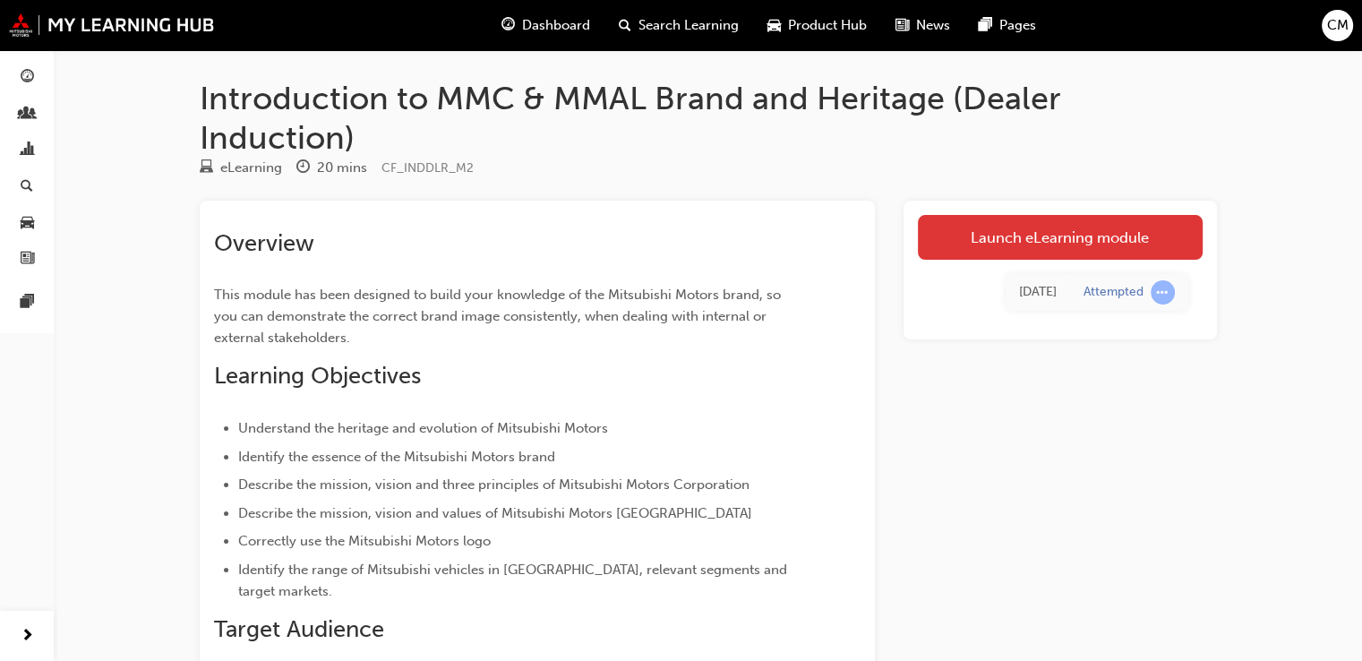
click at [1112, 226] on link "Launch eLearning module" at bounding box center [1060, 237] width 285 height 45
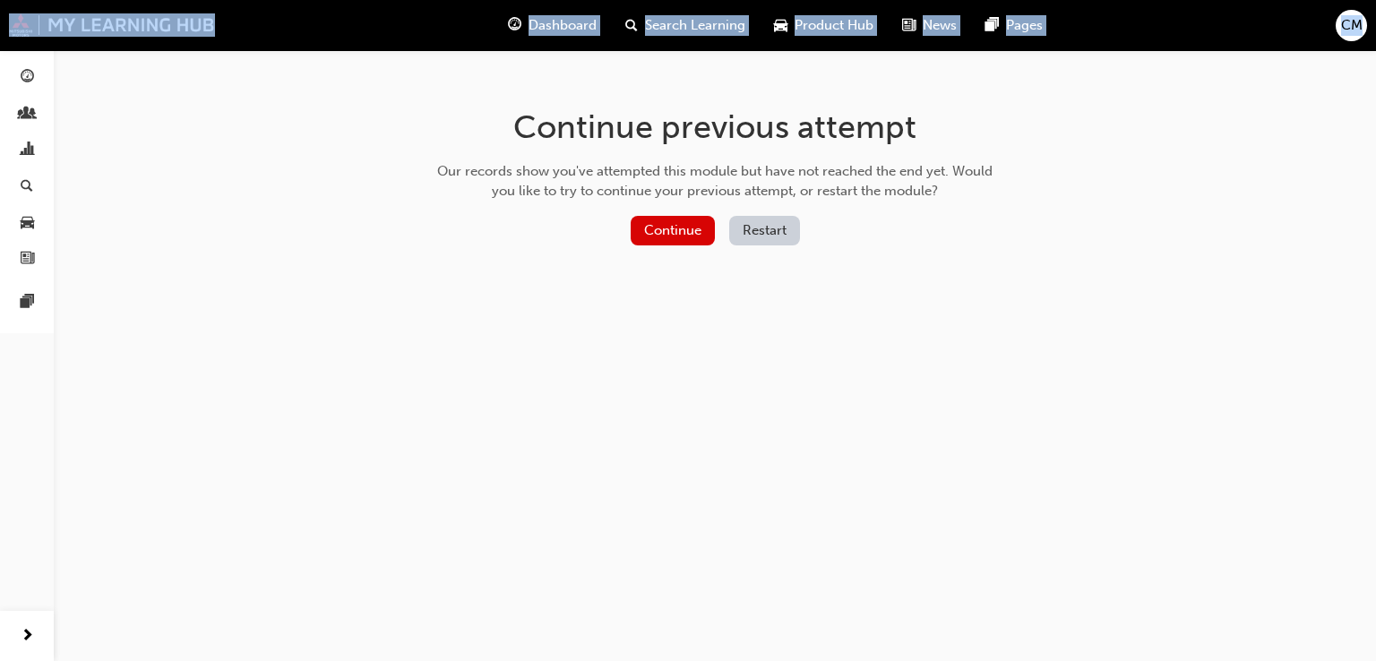
click at [1112, 226] on div "Continue previous attempt Our records show you've attempted this module but hav…" at bounding box center [688, 330] width 1376 height 661
click at [681, 226] on button "Continue" at bounding box center [673, 231] width 84 height 30
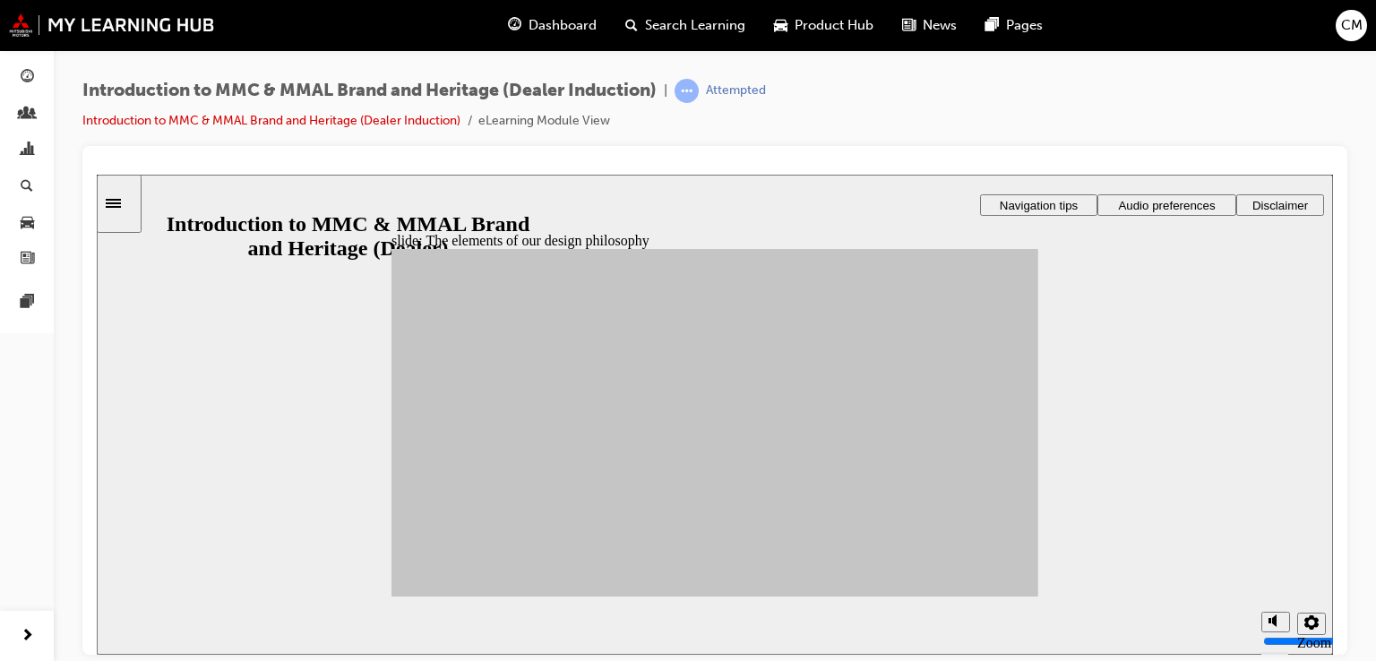
drag, startPoint x: 484, startPoint y: 422, endPoint x: 893, endPoint y: 516, distance: 420.0
drag, startPoint x: 464, startPoint y: 468, endPoint x: 775, endPoint y: 540, distance: 319.0
drag, startPoint x: 536, startPoint y: 526, endPoint x: 786, endPoint y: 484, distance: 253.4
drag, startPoint x: 646, startPoint y: 422, endPoint x: 898, endPoint y: 433, distance: 252.8
drag, startPoint x: 648, startPoint y: 461, endPoint x: 907, endPoint y: 402, distance: 266.4
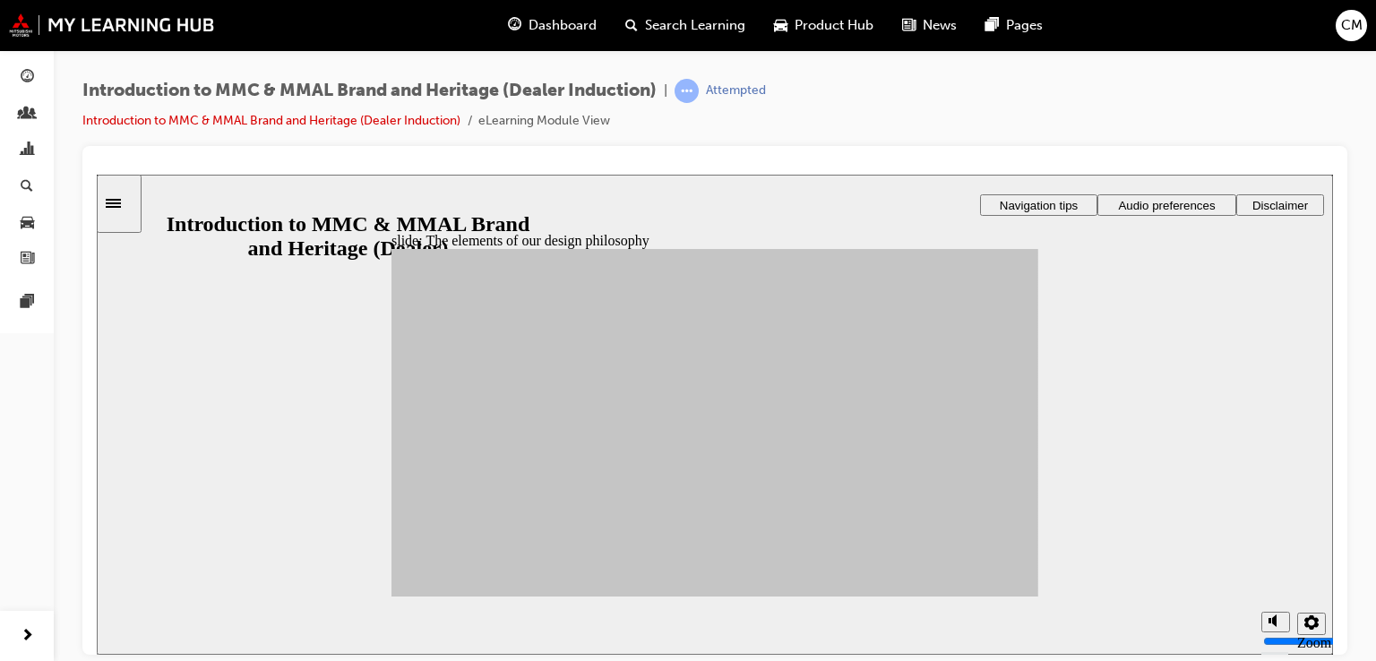
drag, startPoint x: 631, startPoint y: 459, endPoint x: 778, endPoint y: 461, distance: 147.8
drag, startPoint x: 548, startPoint y: 495, endPoint x: 889, endPoint y: 425, distance: 348.5
drag, startPoint x: 536, startPoint y: 447, endPoint x: 782, endPoint y: 459, distance: 246.6
drag, startPoint x: 461, startPoint y: 509, endPoint x: 889, endPoint y: 489, distance: 428.6
drag, startPoint x: 547, startPoint y: 415, endPoint x: 783, endPoint y: 386, distance: 237.3
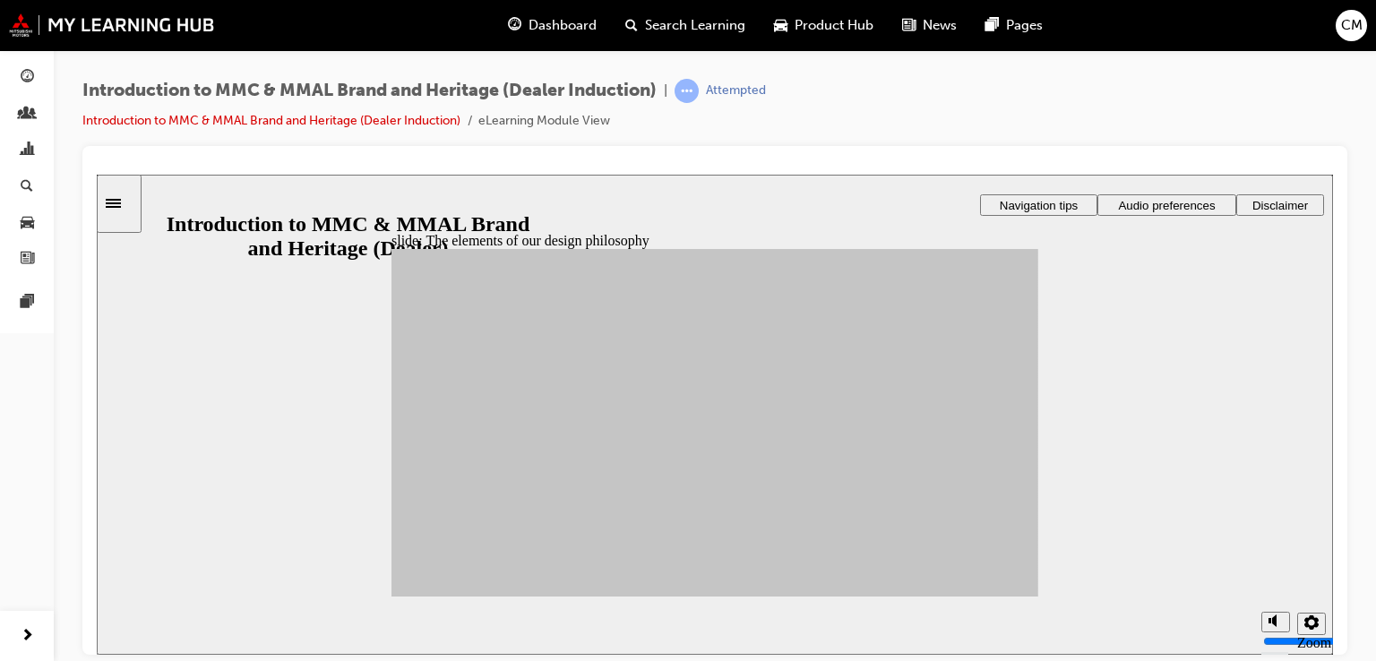
drag, startPoint x: 631, startPoint y: 525, endPoint x: 903, endPoint y: 370, distance: 313.3
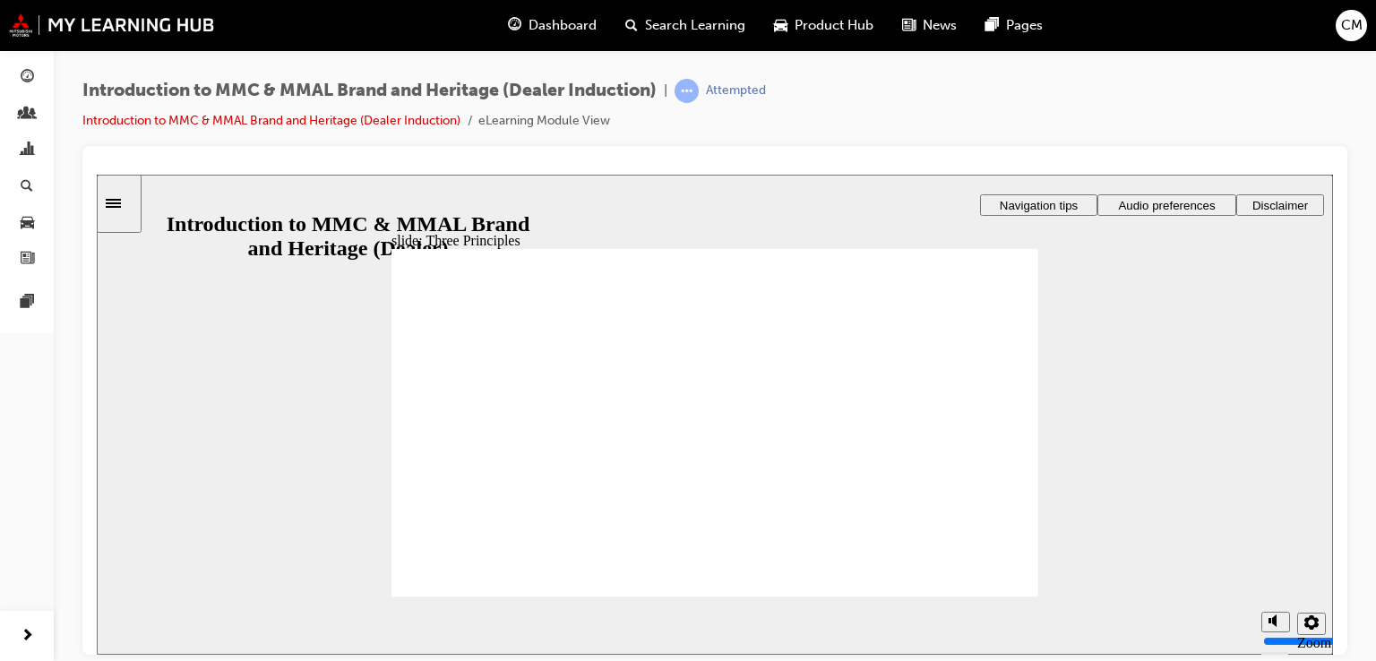
drag, startPoint x: 684, startPoint y: 408, endPoint x: 678, endPoint y: 298, distance: 109.5
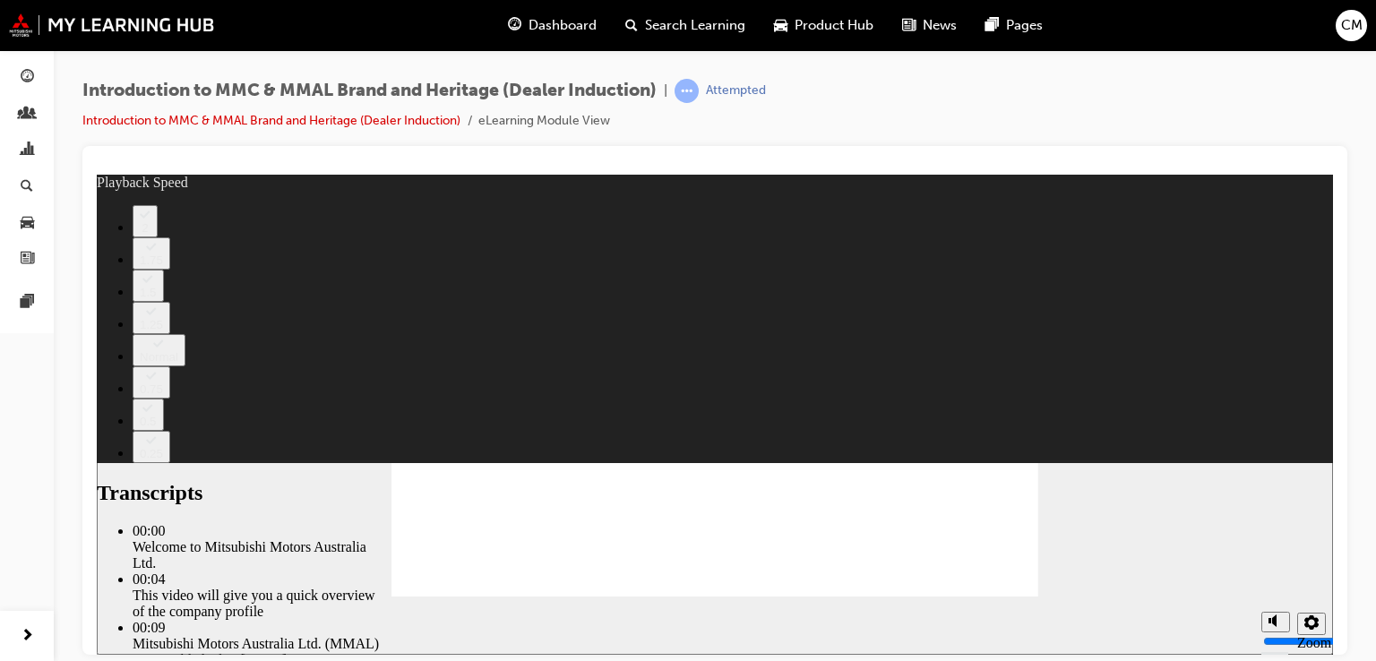
type input "0"
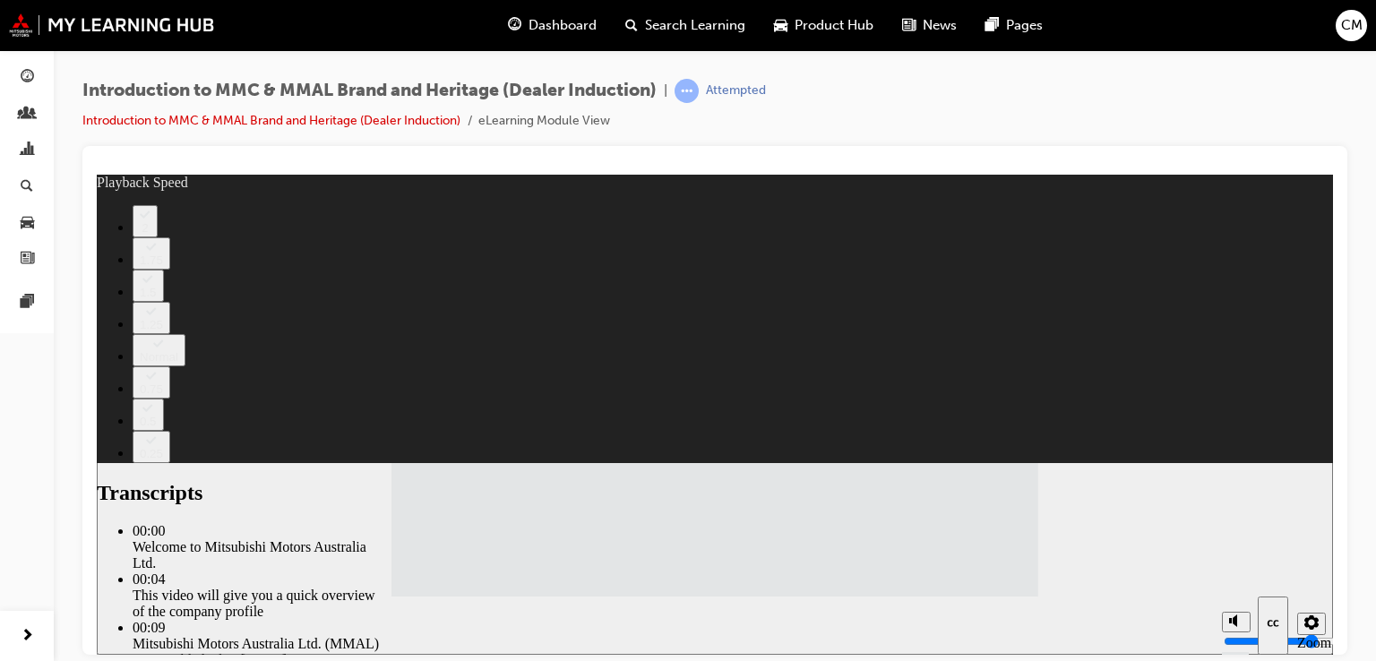
type input "112"
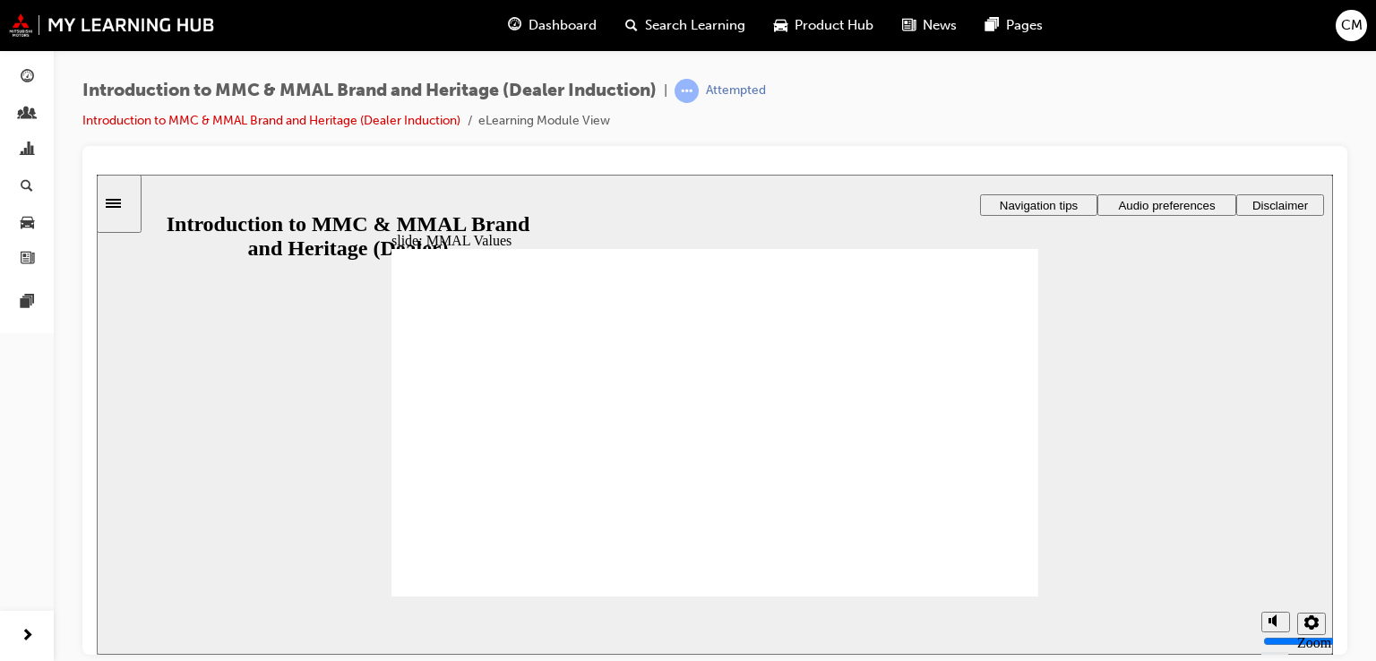
drag, startPoint x: 569, startPoint y: 397, endPoint x: 670, endPoint y: 436, distance: 108.6
drag, startPoint x: 669, startPoint y: 407, endPoint x: 558, endPoint y: 454, distance: 120.8
drag, startPoint x: 477, startPoint y: 396, endPoint x: 469, endPoint y: 436, distance: 40.9
drag, startPoint x: 468, startPoint y: 410, endPoint x: 677, endPoint y: 448, distance: 212.1
drag, startPoint x: 876, startPoint y: 403, endPoint x: 473, endPoint y: 445, distance: 405.2
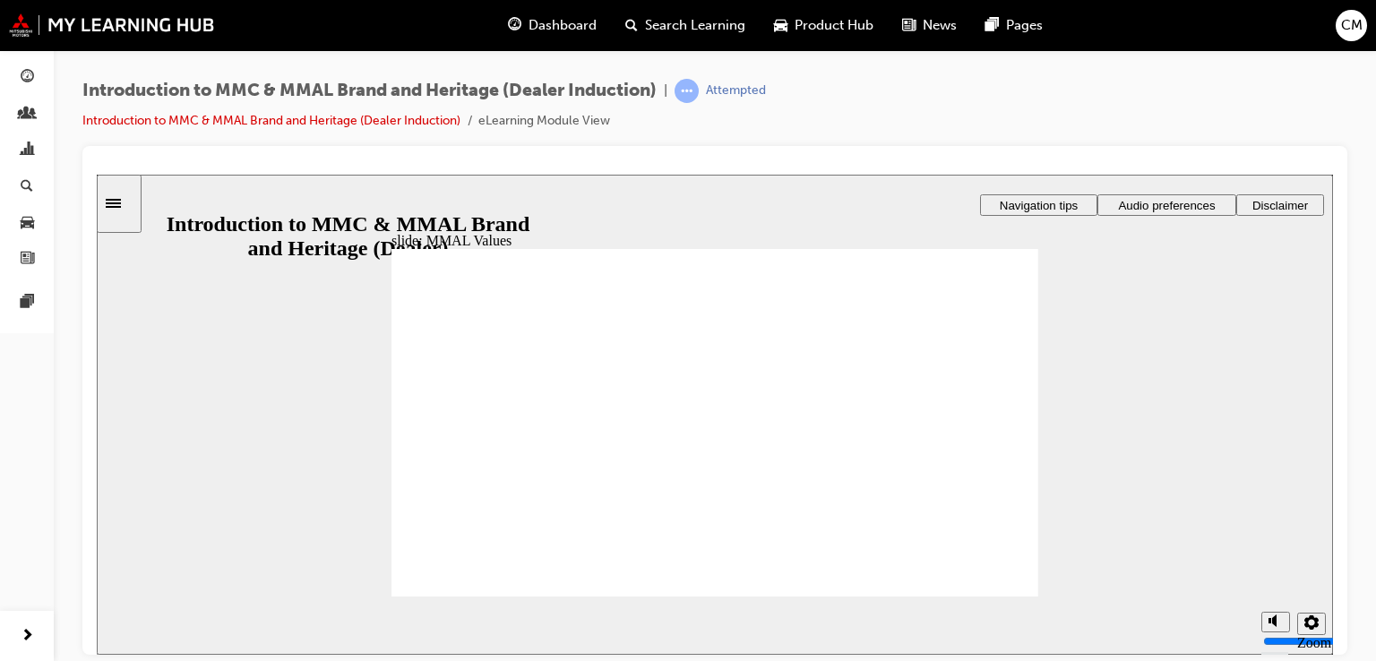
drag, startPoint x: 871, startPoint y: 401, endPoint x: 590, endPoint y: 443, distance: 284.4
drag, startPoint x: 871, startPoint y: 399, endPoint x: 782, endPoint y: 439, distance: 97.0
drag, startPoint x: 856, startPoint y: 401, endPoint x: 855, endPoint y: 462, distance: 60.9
drag, startPoint x: 871, startPoint y: 415, endPoint x: 992, endPoint y: 451, distance: 127.0
drag, startPoint x: 975, startPoint y: 404, endPoint x: 797, endPoint y: 458, distance: 185.3
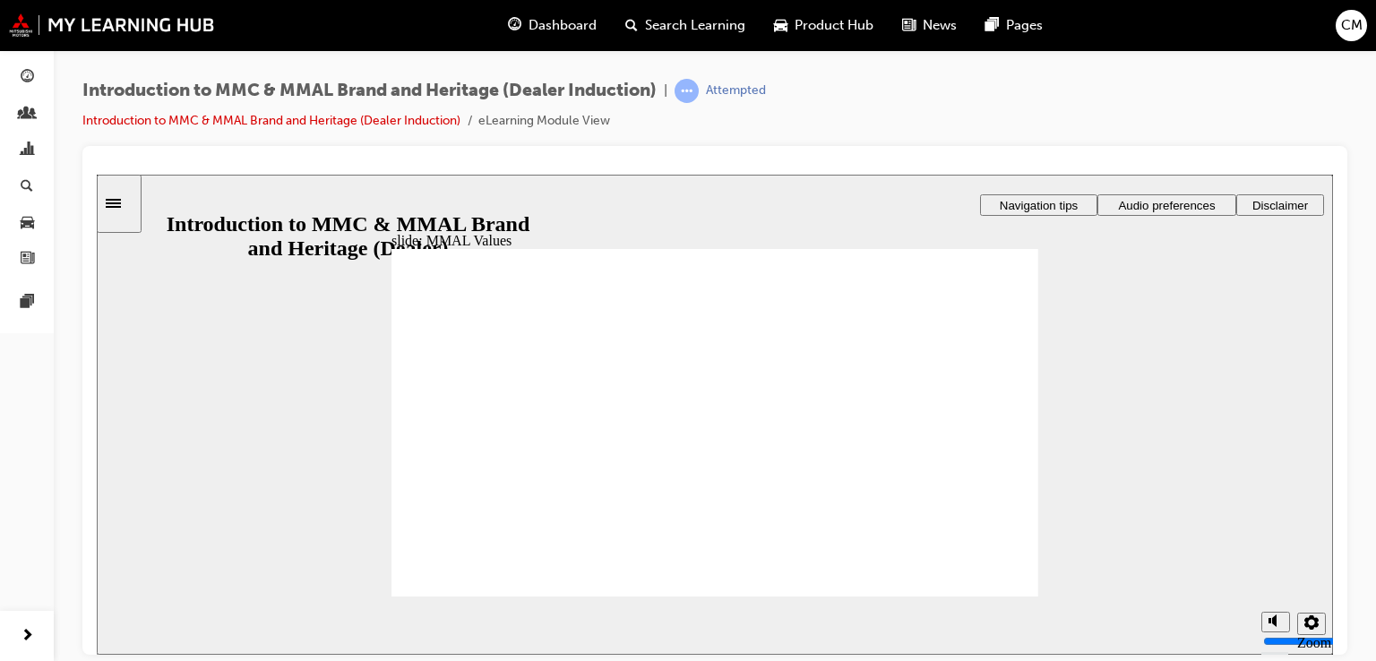
drag, startPoint x: 762, startPoint y: 404, endPoint x: 461, endPoint y: 454, distance: 305.1
drag, startPoint x: 764, startPoint y: 409, endPoint x: 874, endPoint y: 452, distance: 118.3
drag, startPoint x: 762, startPoint y: 399, endPoint x: 562, endPoint y: 440, distance: 204.8
drag, startPoint x: 657, startPoint y: 399, endPoint x: 480, endPoint y: 442, distance: 181.4
drag, startPoint x: 677, startPoint y: 399, endPoint x: 889, endPoint y: 440, distance: 215.4
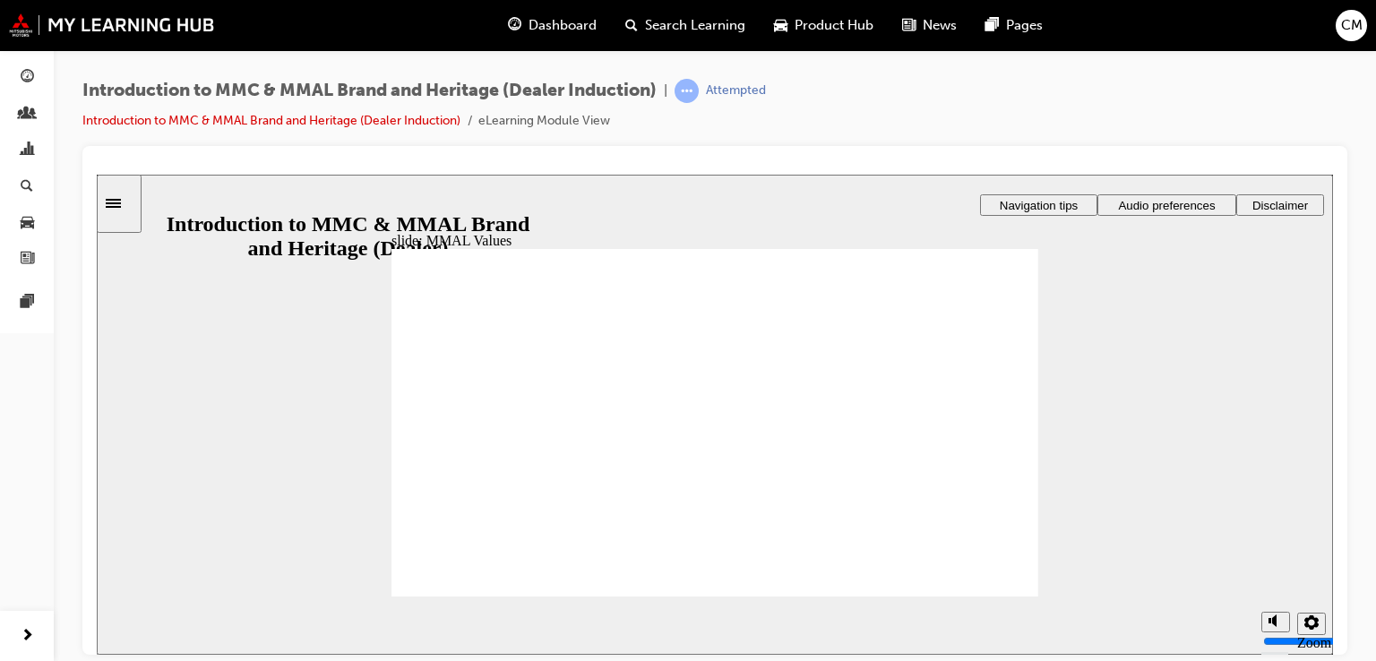
drag, startPoint x: 576, startPoint y: 404, endPoint x: 440, endPoint y: 425, distance: 137.7
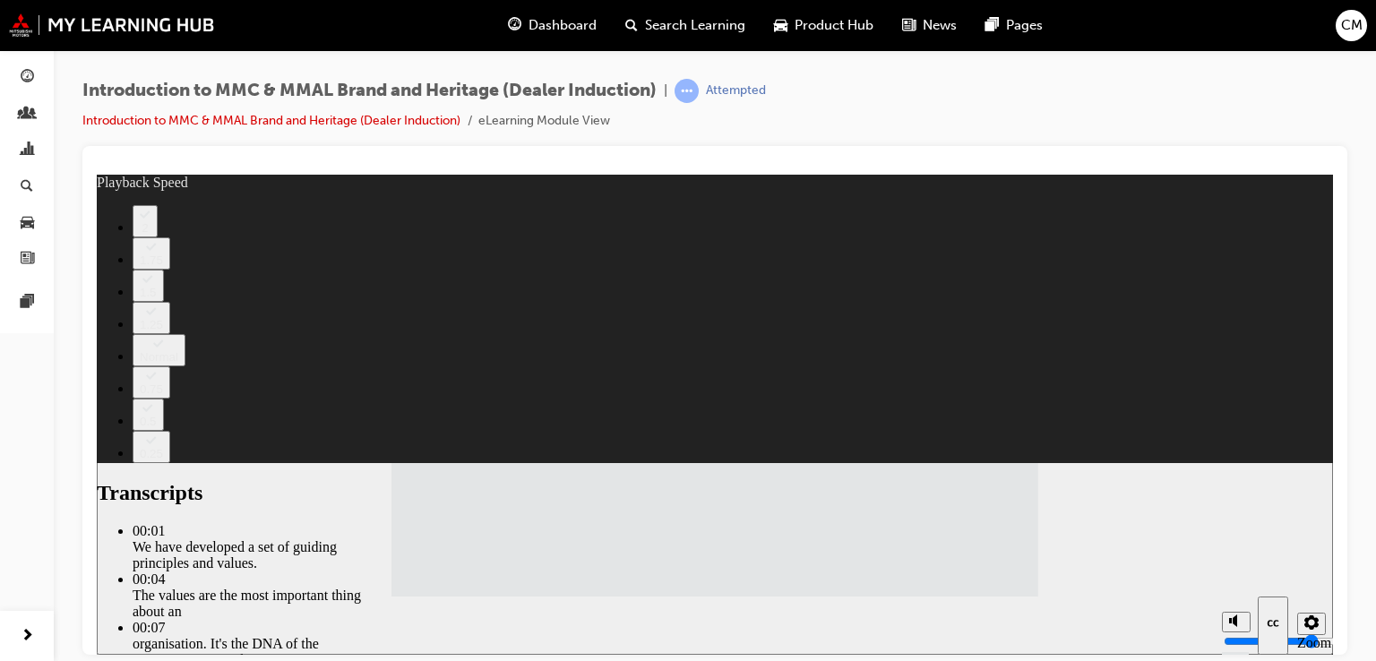
type input "120"
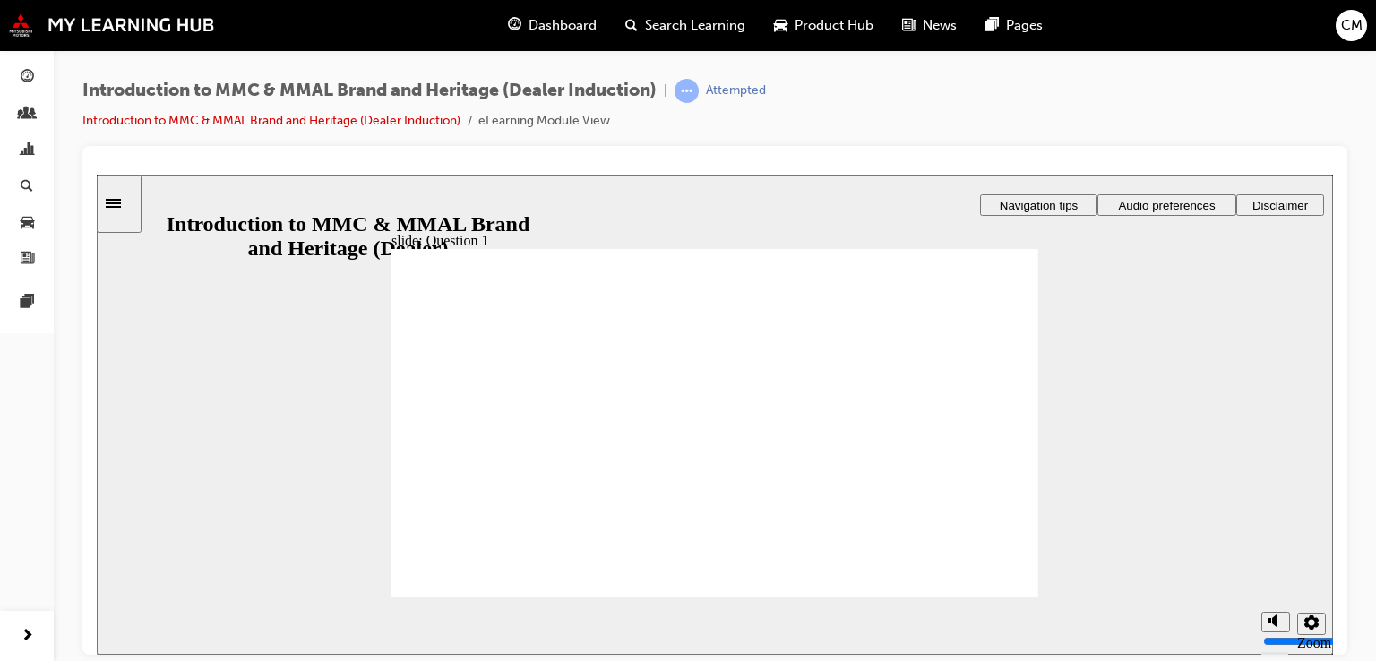
radio input "true"
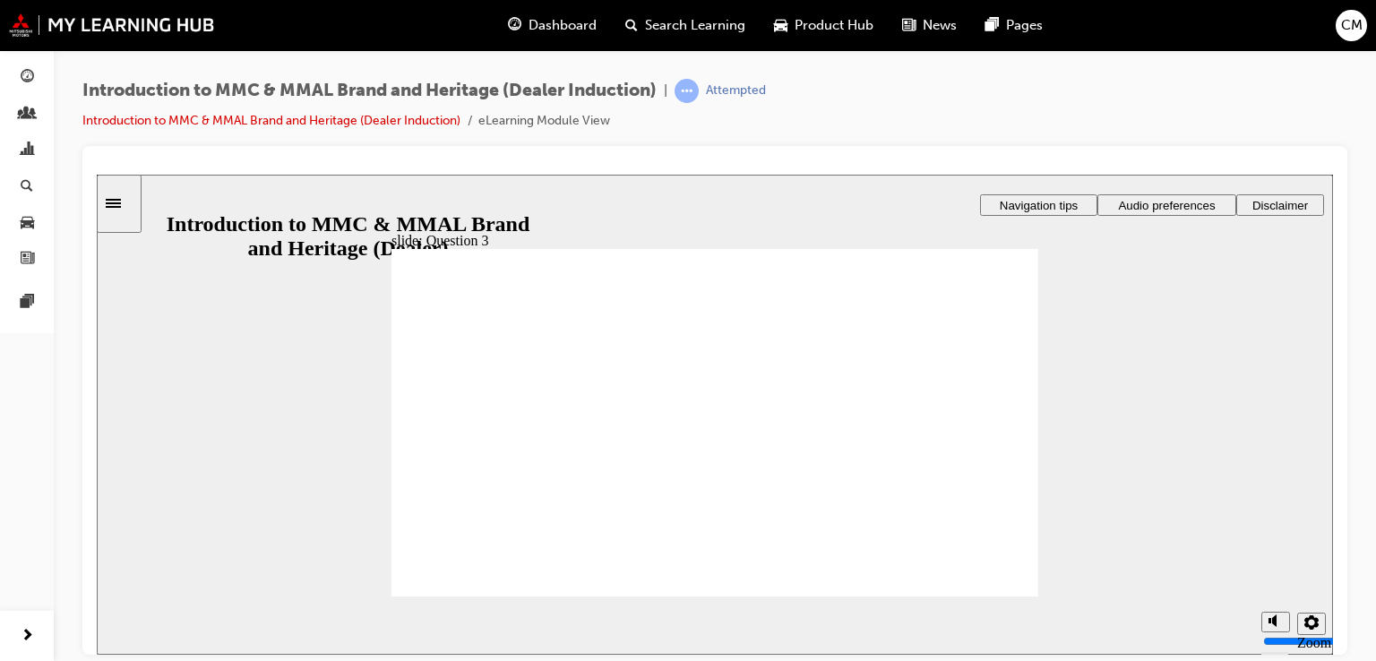
radio input "true"
checkbox input "true"
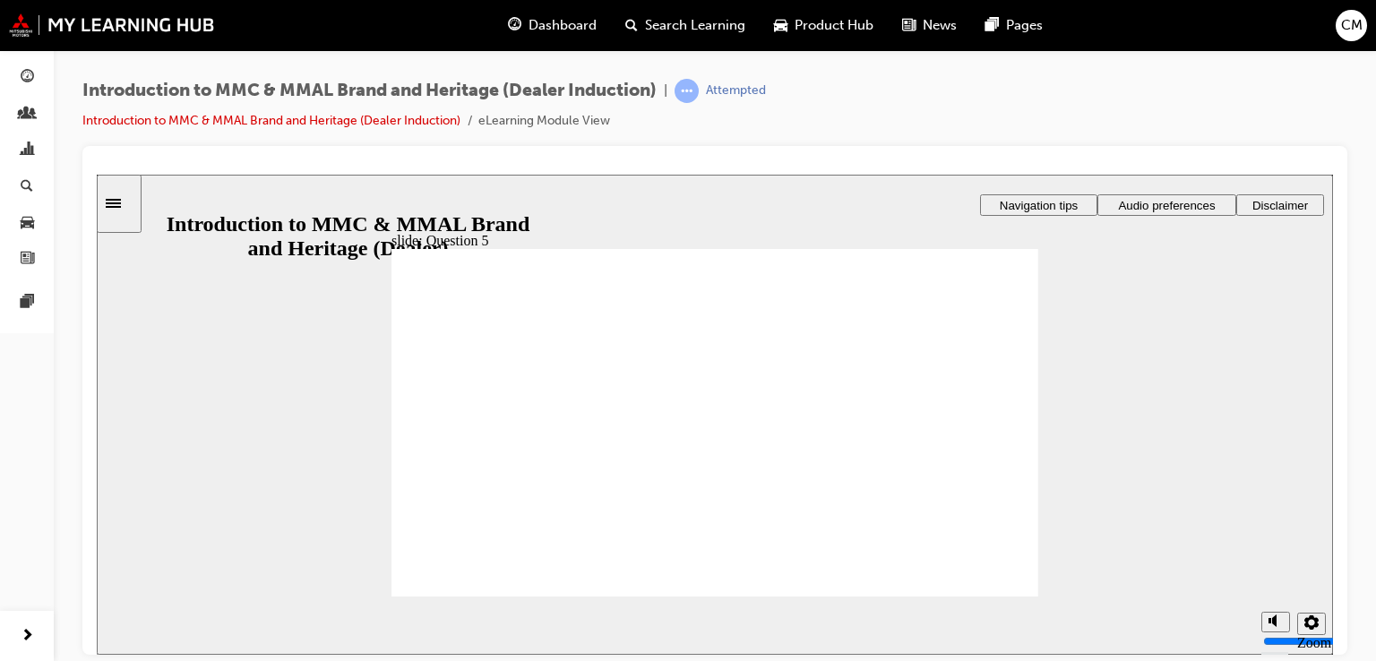
checkbox input "true"
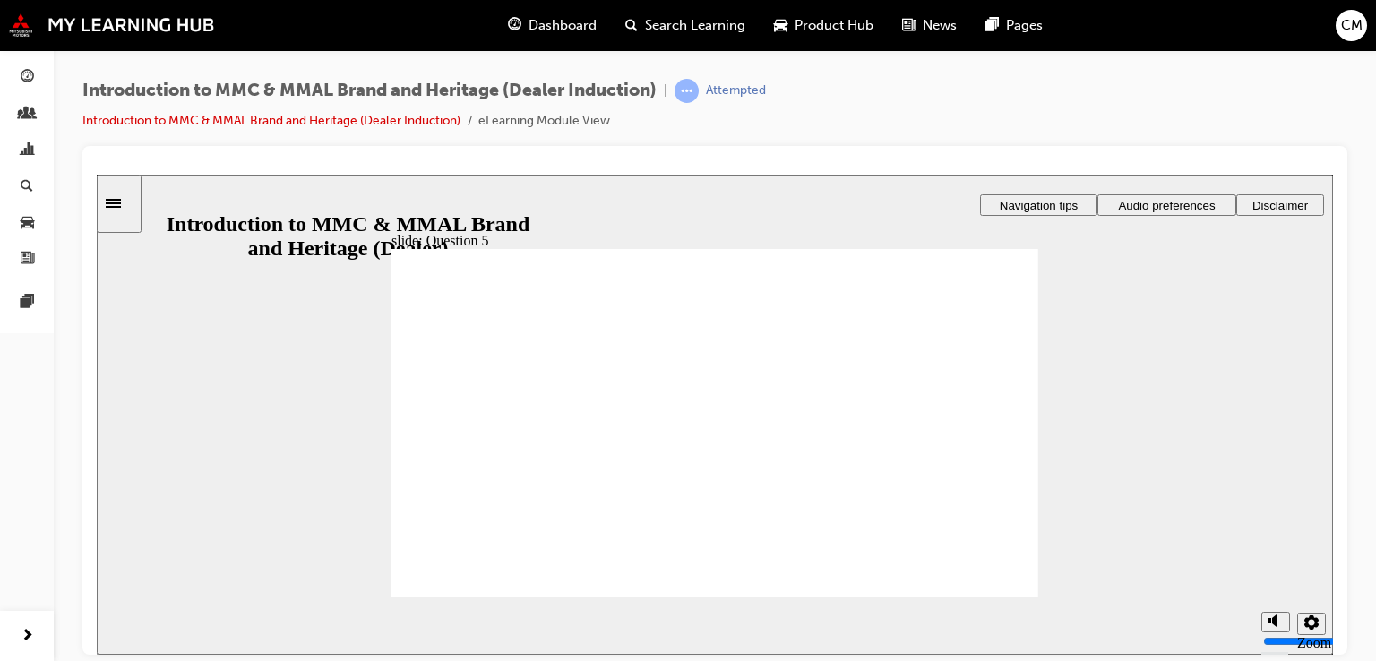
radio input "true"
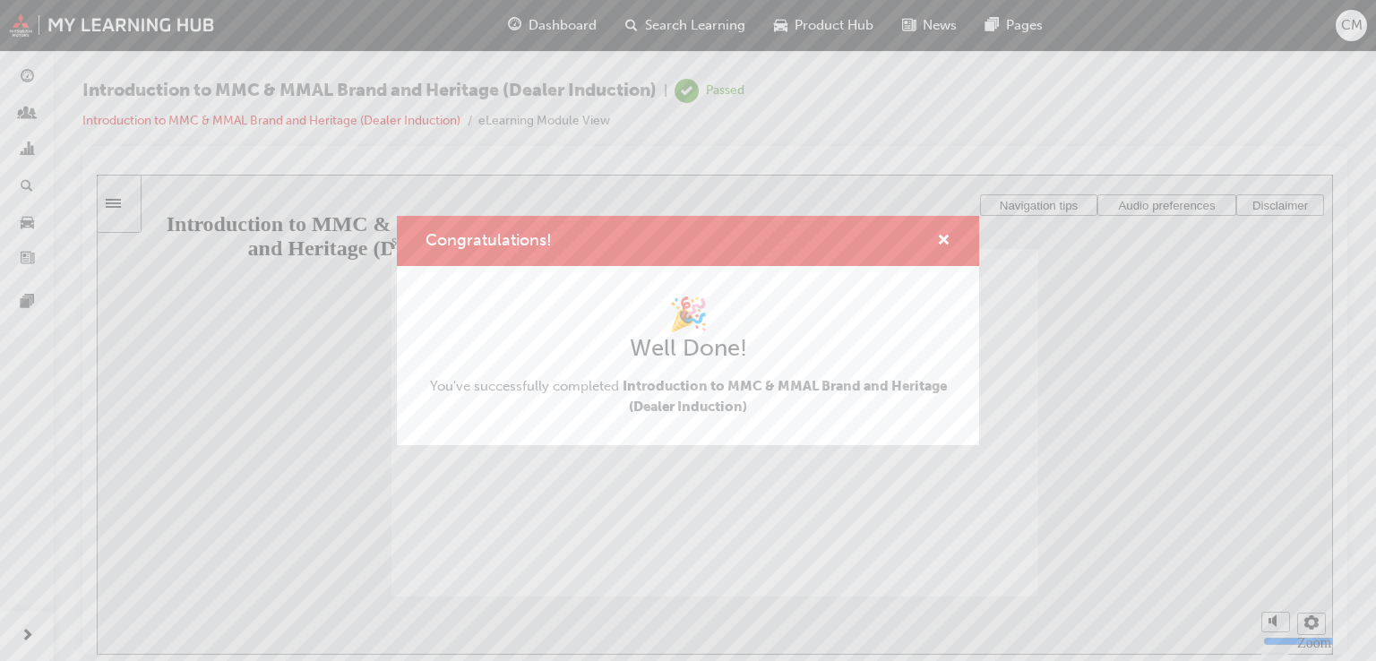
click at [548, 23] on div "Congratulations! 🎉 Well Done! You've successfully completed Introduction to MMC…" at bounding box center [688, 330] width 1376 height 661
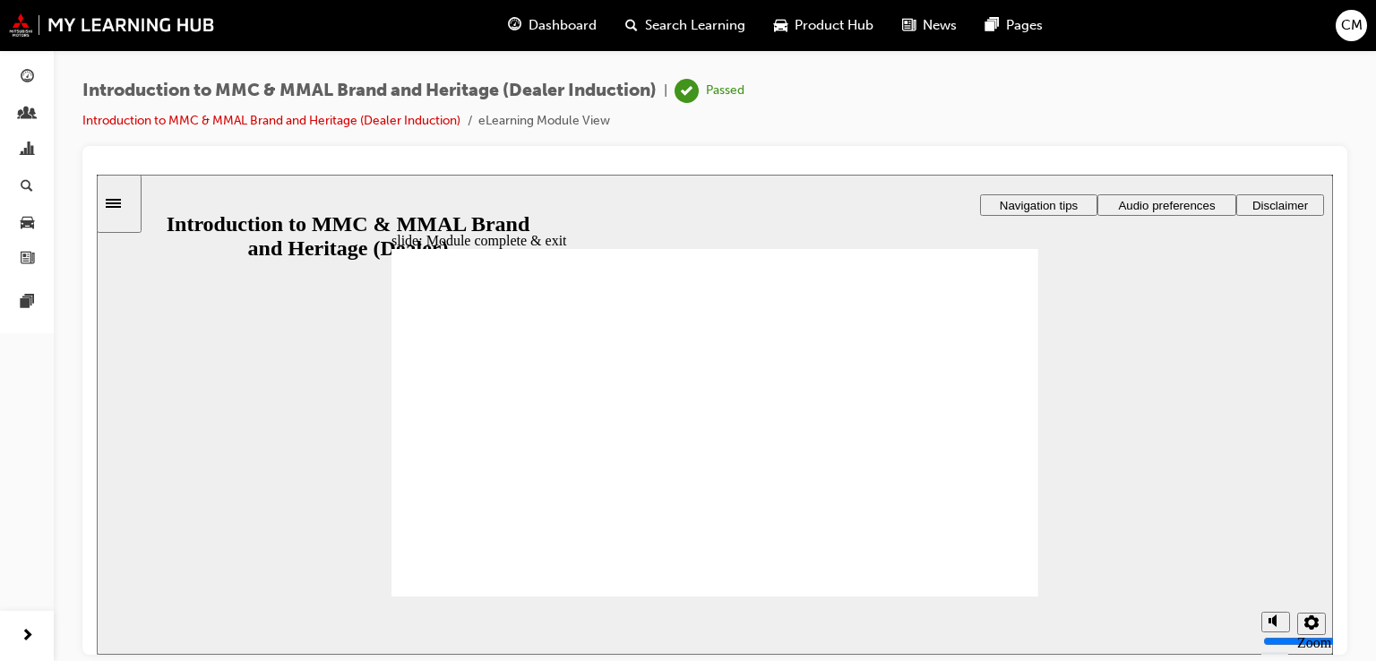
click at [546, 29] on span "Dashboard" at bounding box center [562, 25] width 68 height 21
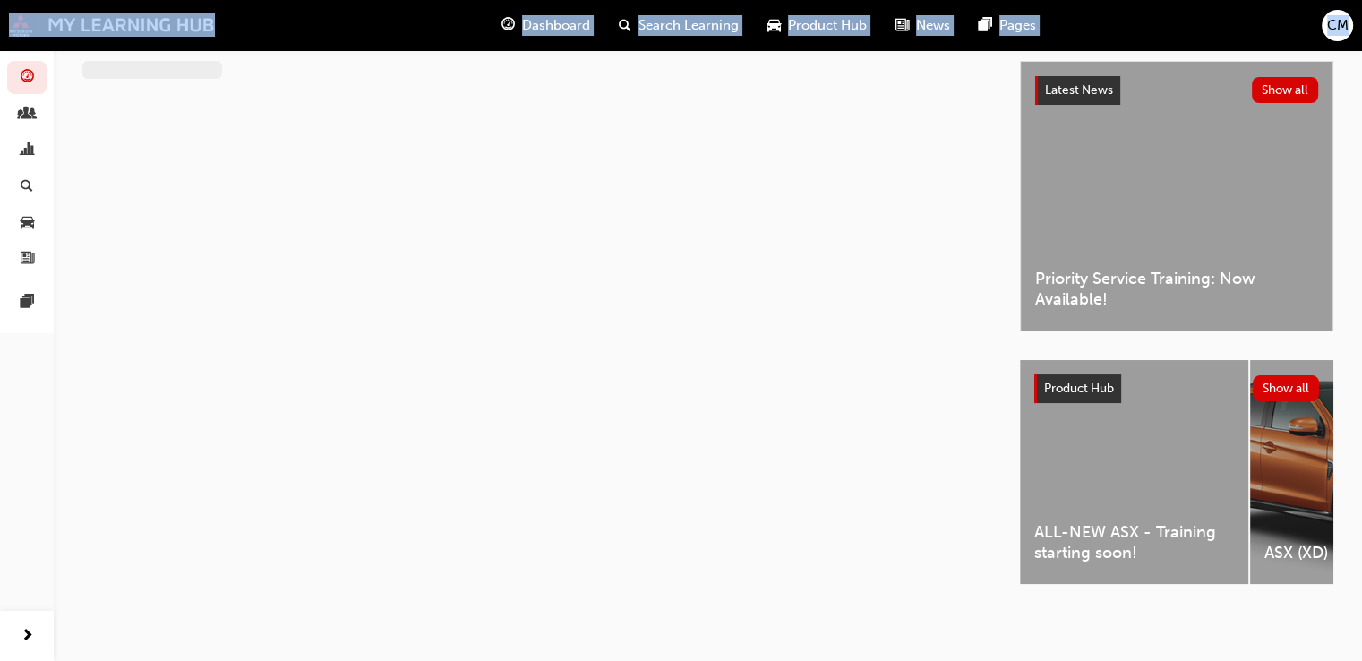
scroll to position [115, 0]
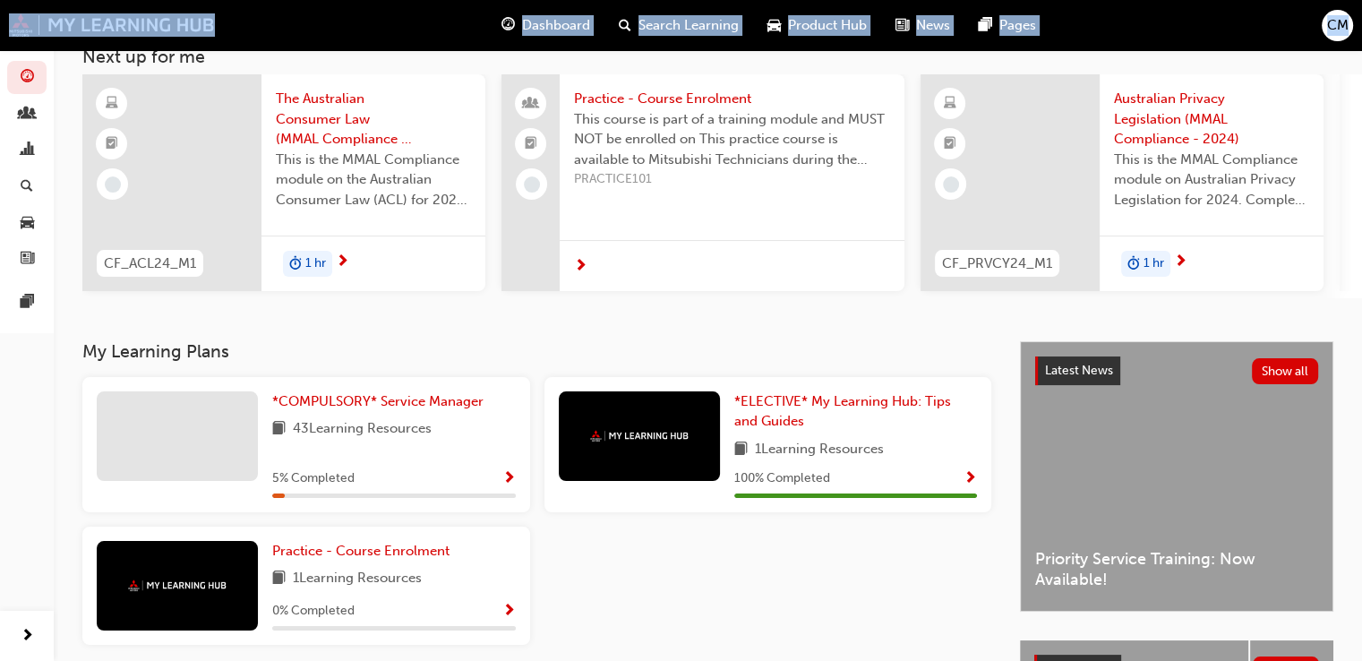
click at [727, 600] on div "*COMPULSORY* Service Manager 43 Learning Resources 5 % Completed *ELECTIVE* My …" at bounding box center [536, 518] width 923 height 282
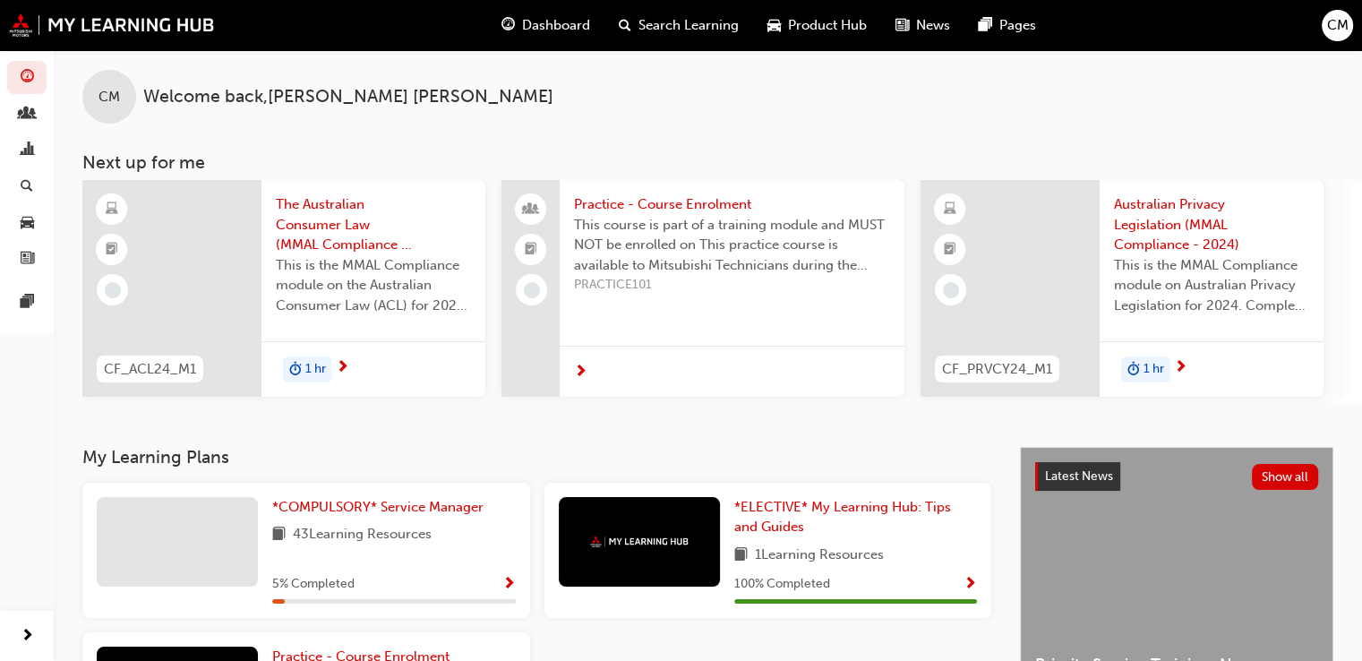
scroll to position [0, 0]
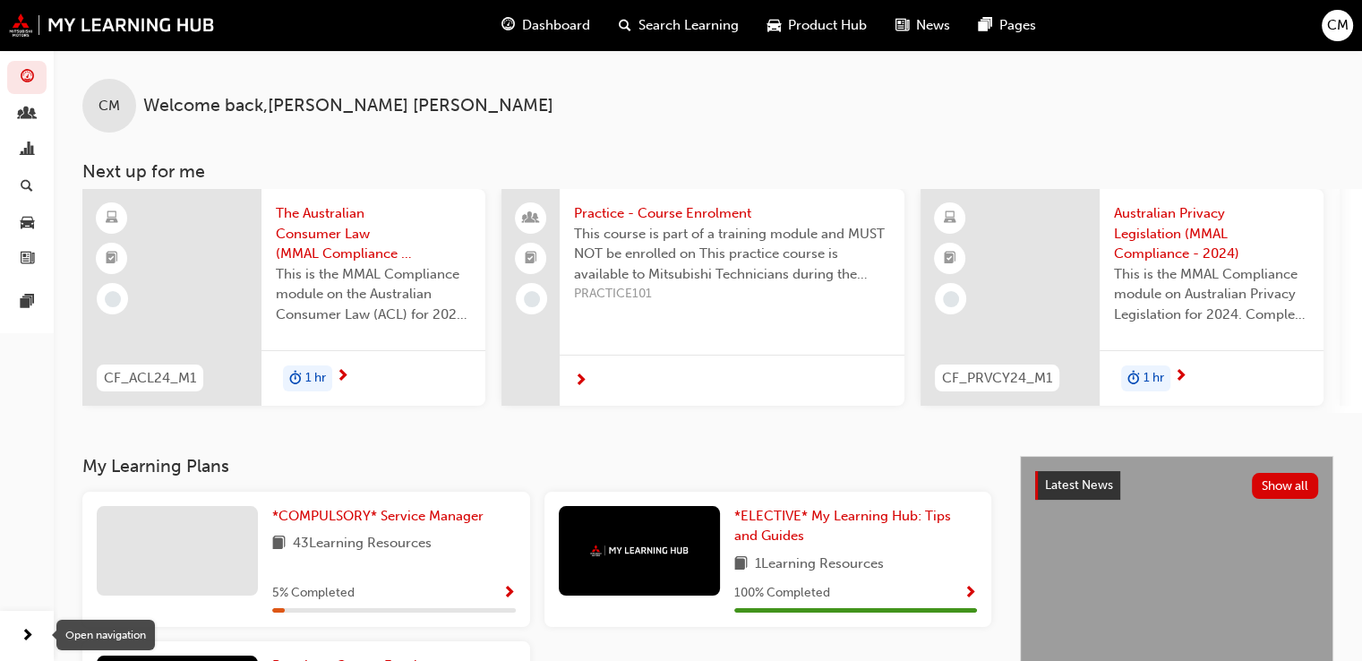
click at [29, 641] on span "next-icon" at bounding box center [27, 636] width 13 height 22
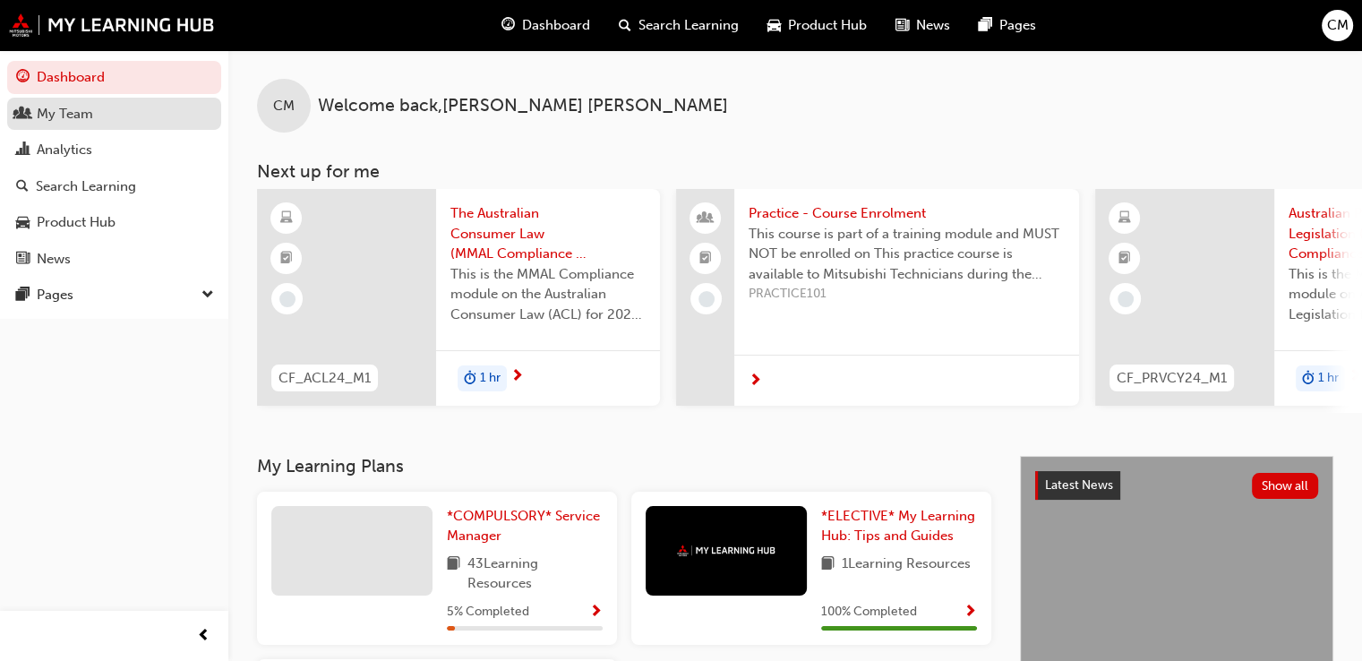
click at [84, 116] on div "My Team" at bounding box center [65, 114] width 56 height 21
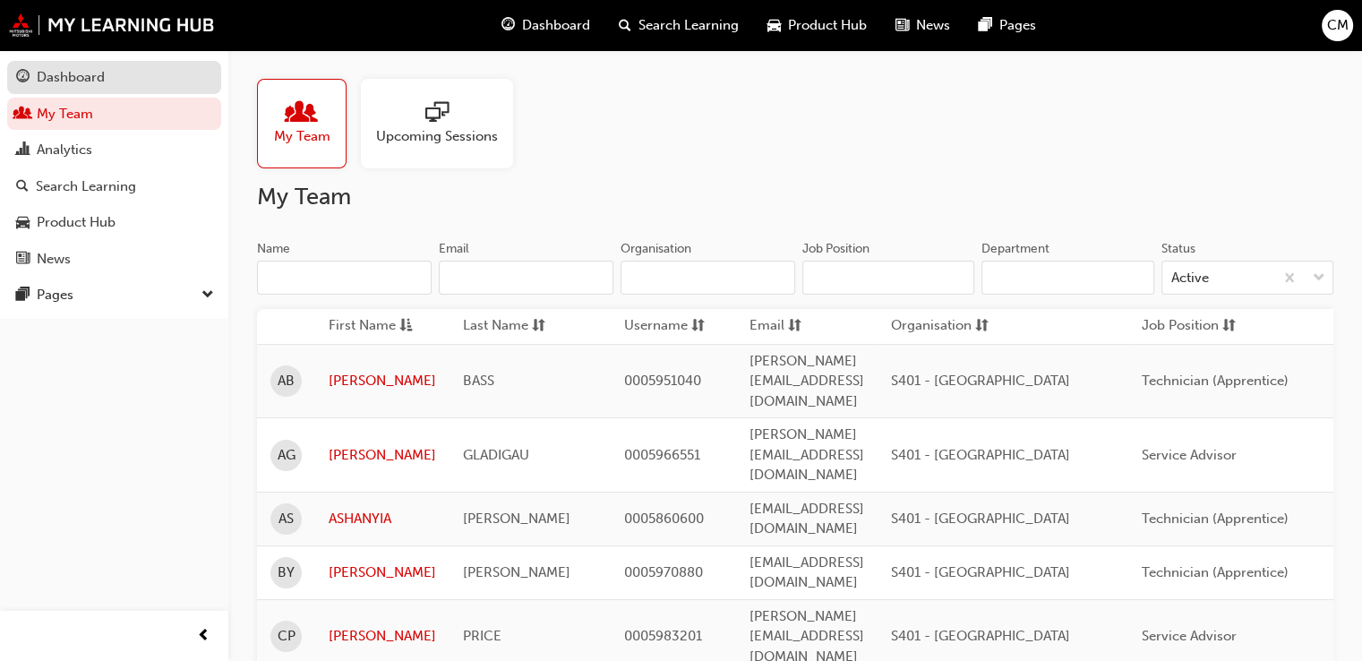
click at [57, 77] on div "Dashboard" at bounding box center [71, 77] width 68 height 21
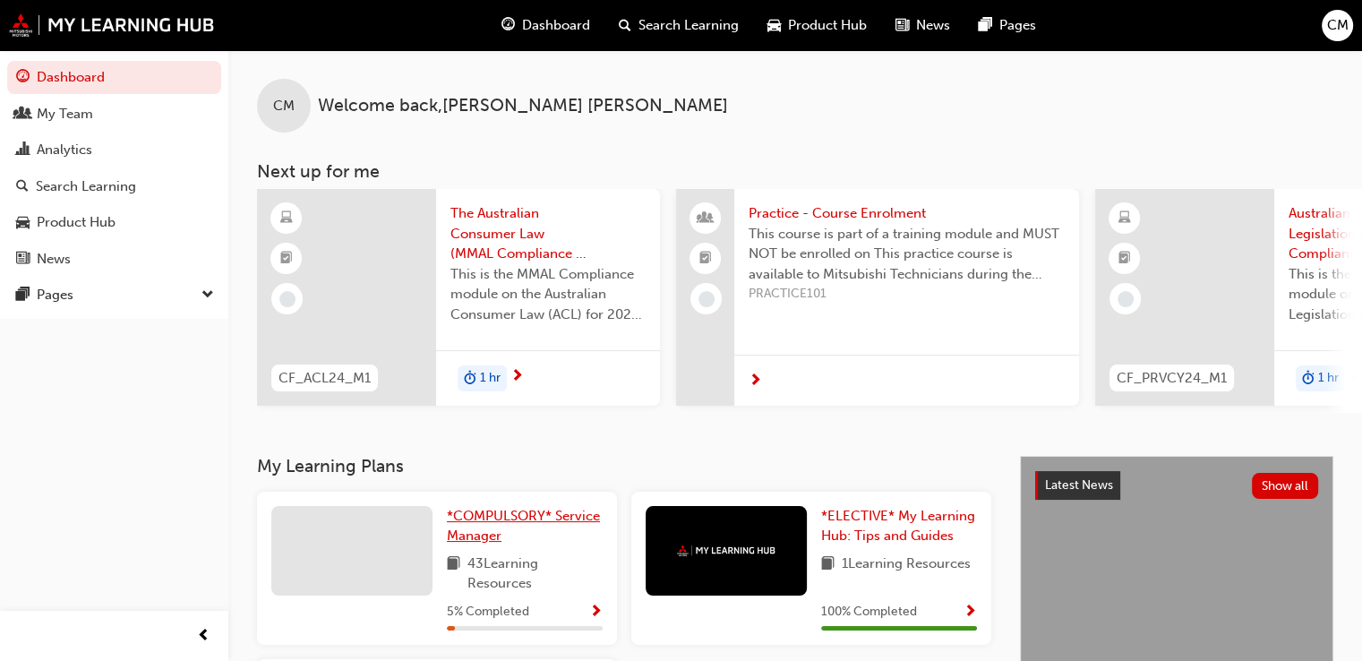
click at [528, 520] on span "*COMPULSORY* Service Manager" at bounding box center [523, 526] width 153 height 37
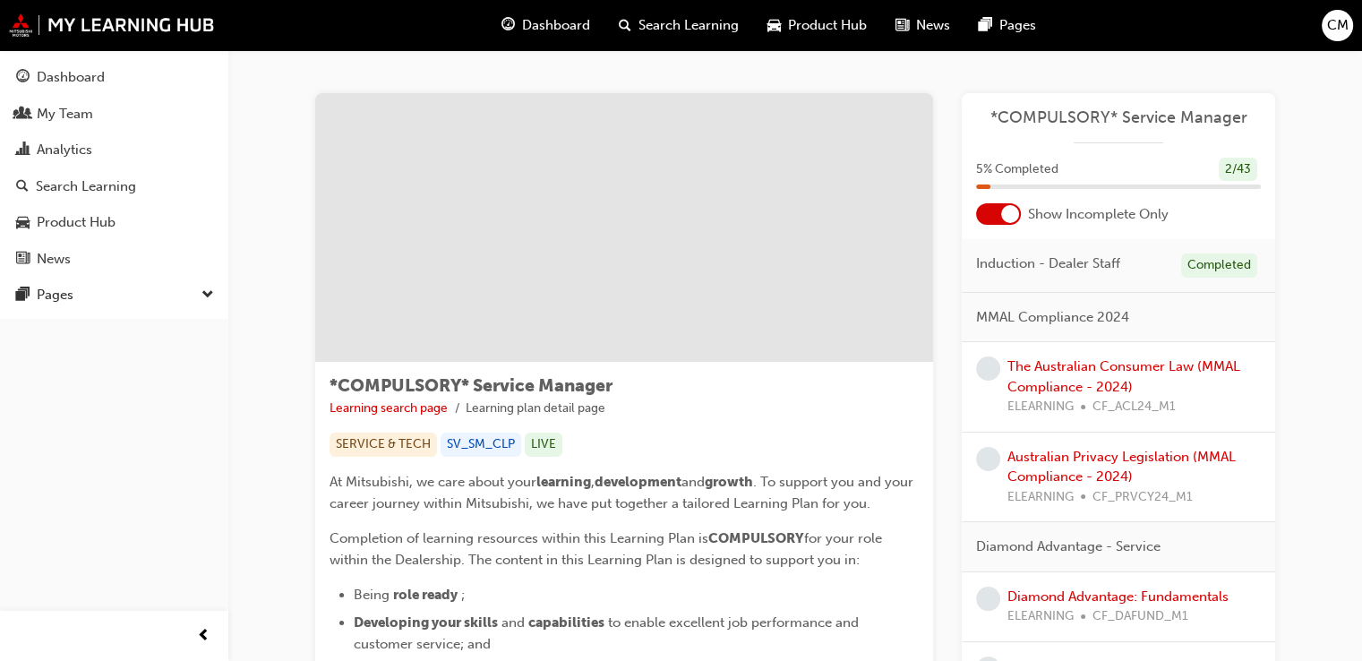
click at [1009, 214] on div at bounding box center [1010, 214] width 18 height 18
